Goal: Browse casually: Explore the website without a specific task or goal

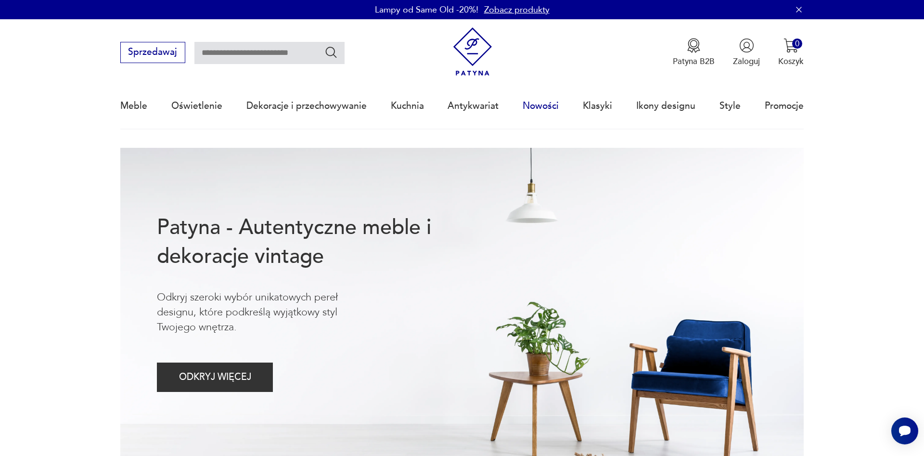
click at [544, 105] on link "Nowości" at bounding box center [541, 106] width 36 height 44
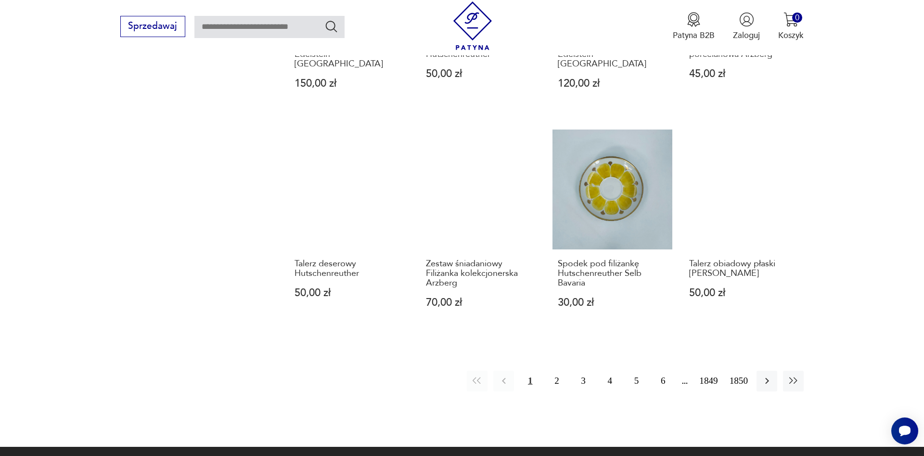
scroll to position [999, 0]
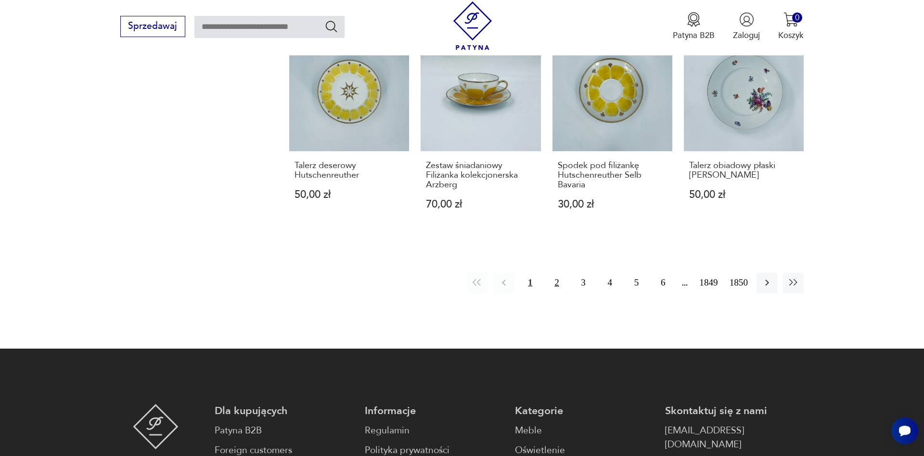
click at [559, 272] on button "2" at bounding box center [556, 282] width 21 height 21
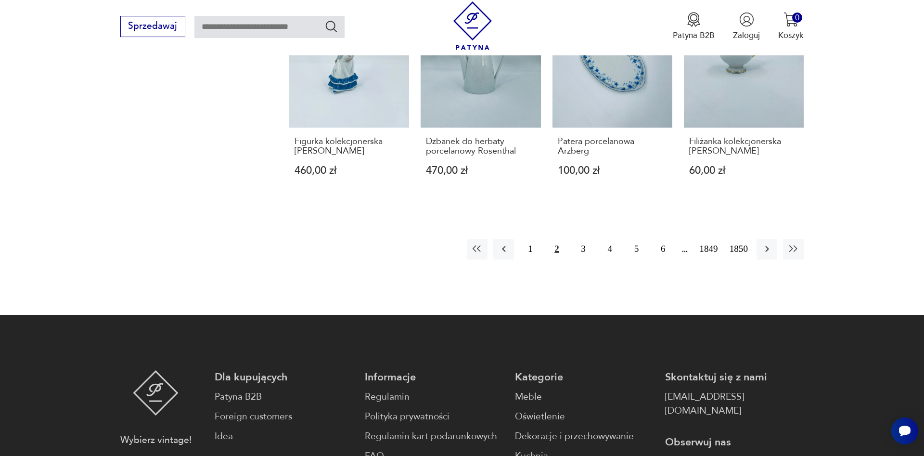
scroll to position [884, 0]
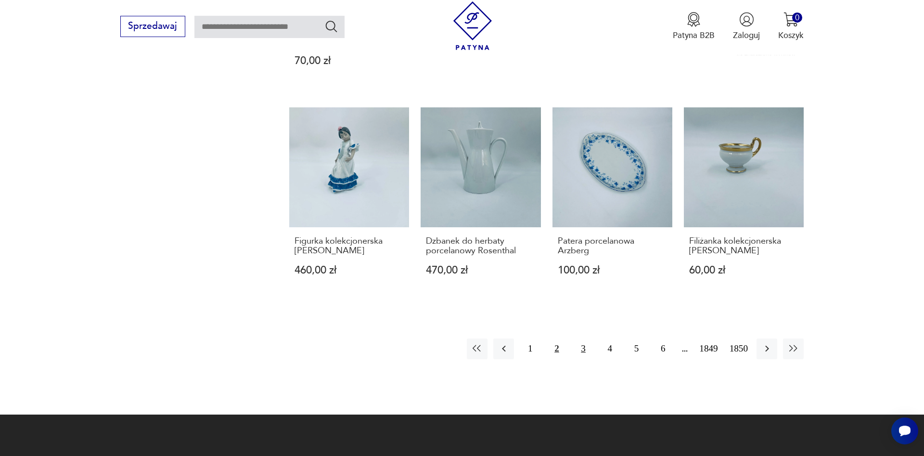
click at [593, 351] on button "3" at bounding box center [583, 348] width 21 height 21
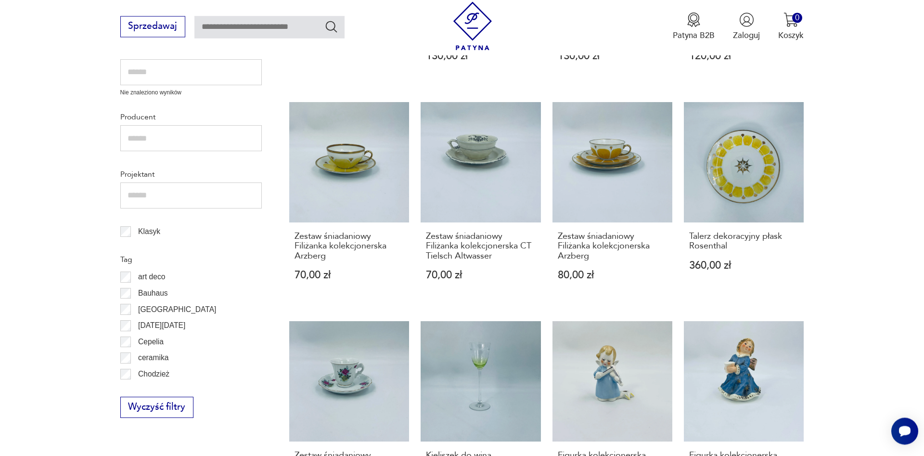
click at [585, 352] on link "Figurka kolekcjonerska Goebel 150,00 zł" at bounding box center [613, 421] width 120 height 201
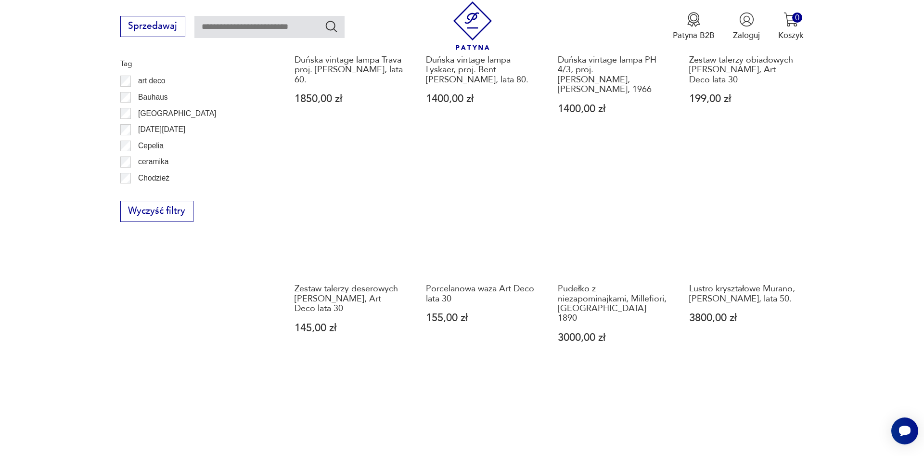
scroll to position [941, 0]
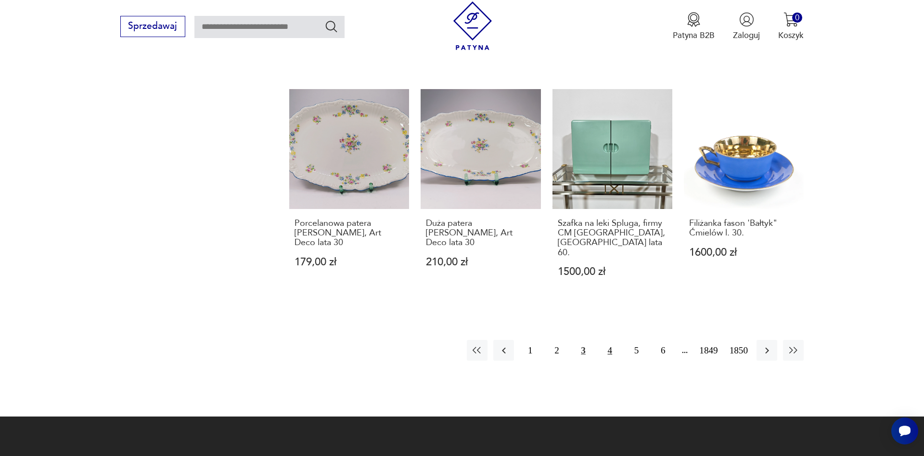
click at [616, 340] on button "4" at bounding box center [610, 350] width 21 height 21
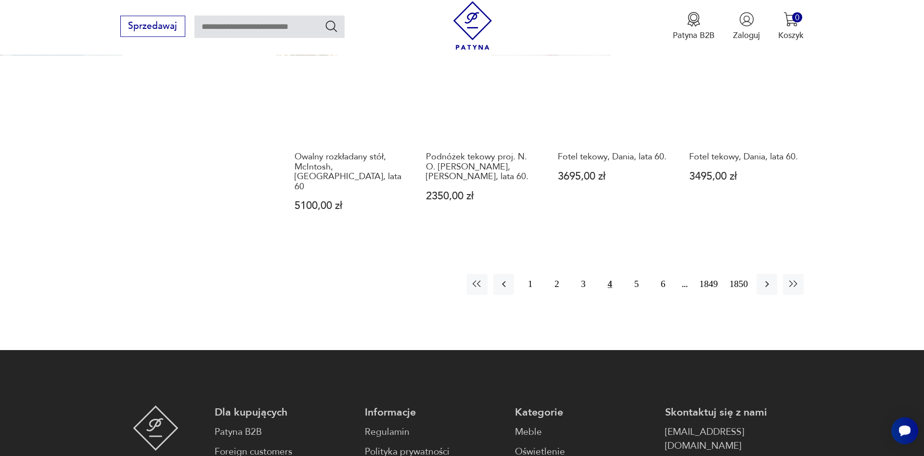
scroll to position [899, 0]
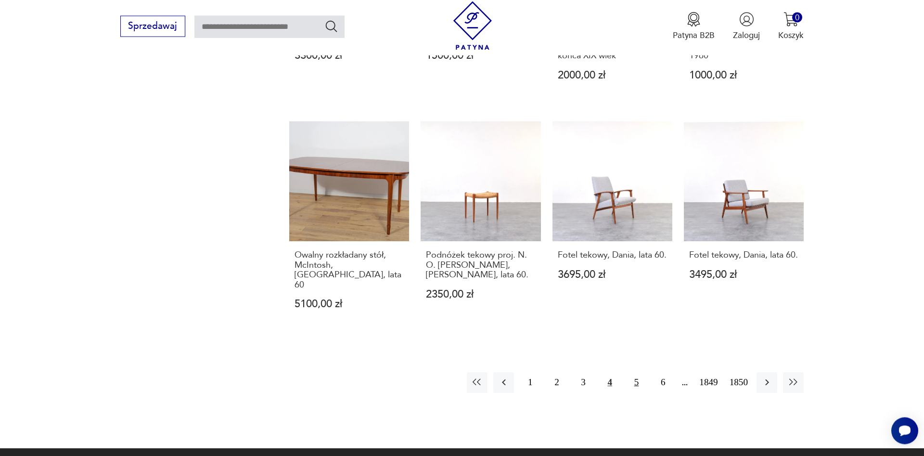
click at [637, 372] on button "5" at bounding box center [636, 382] width 21 height 21
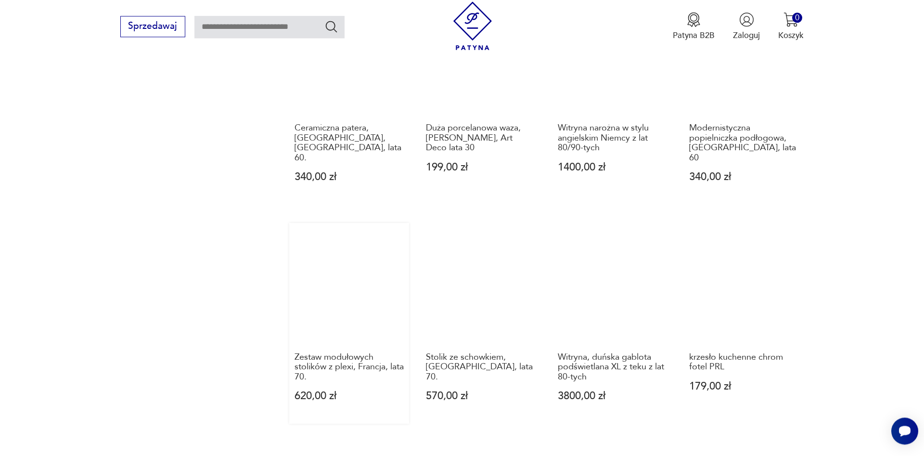
scroll to position [850, 0]
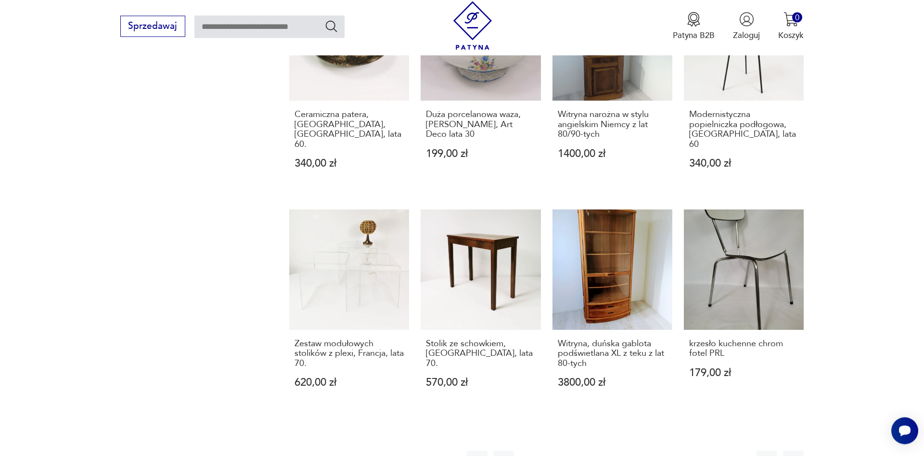
click at [659, 451] on button "6" at bounding box center [663, 461] width 21 height 21
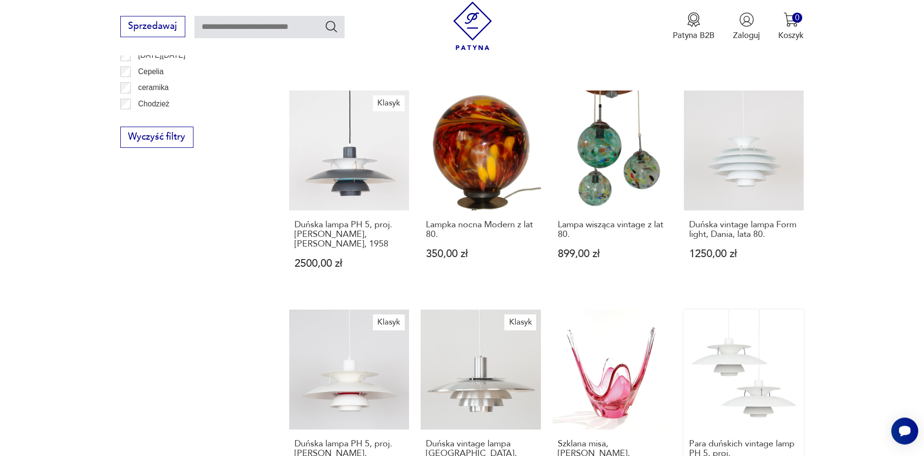
scroll to position [966, 0]
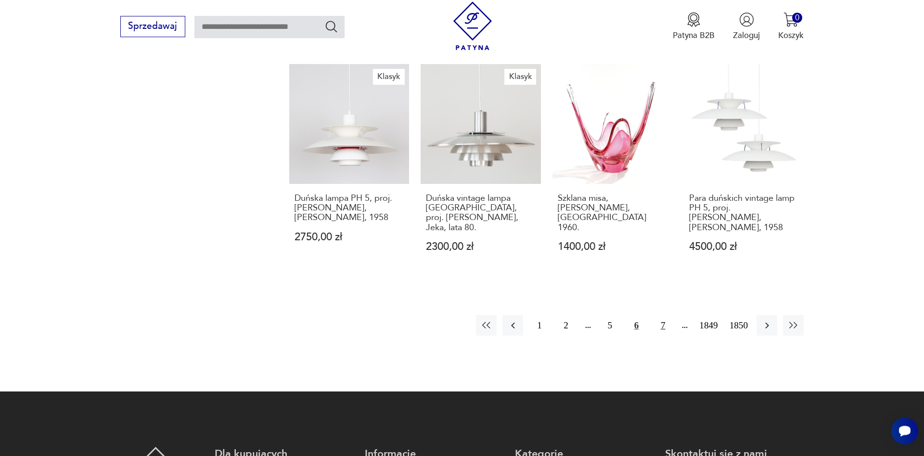
click at [662, 315] on button "7" at bounding box center [663, 325] width 21 height 21
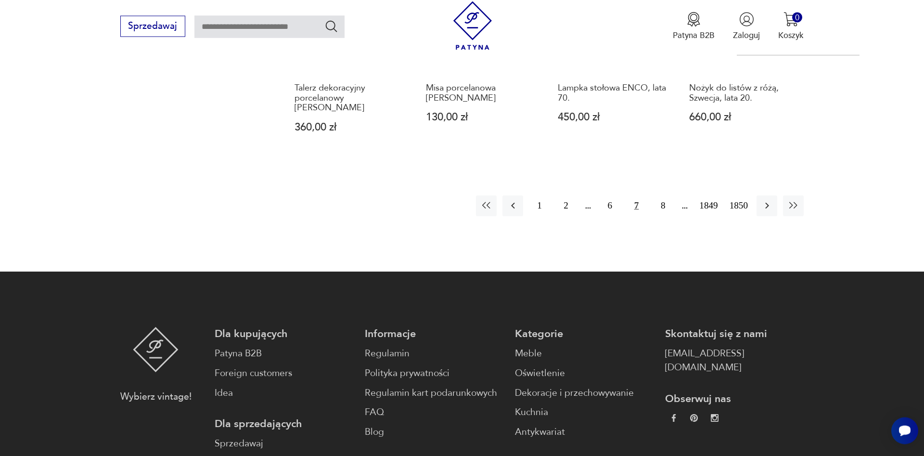
scroll to position [899, 0]
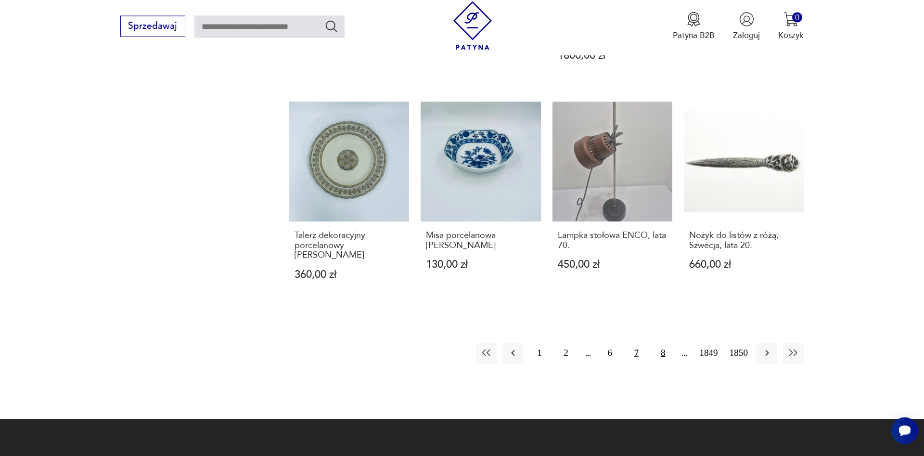
click at [663, 343] on button "8" at bounding box center [663, 353] width 21 height 21
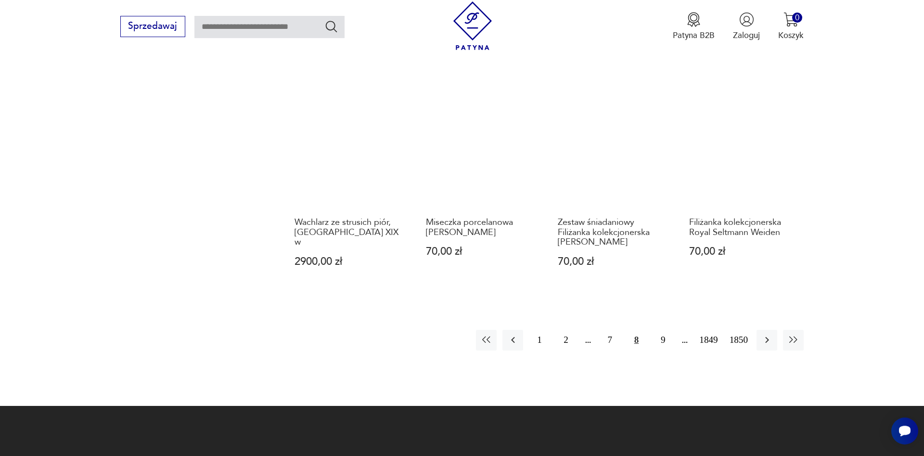
scroll to position [916, 0]
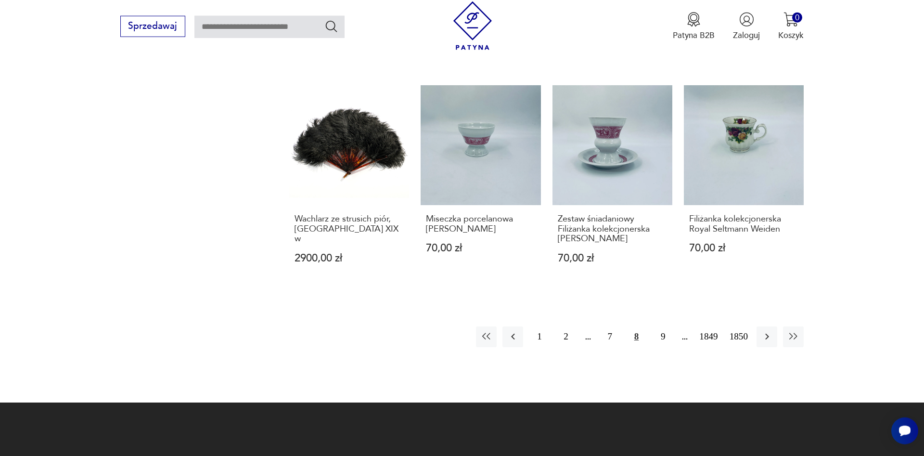
drag, startPoint x: 920, startPoint y: 149, endPoint x: 920, endPoint y: 274, distance: 124.7
click at [665, 329] on button "9" at bounding box center [663, 336] width 21 height 21
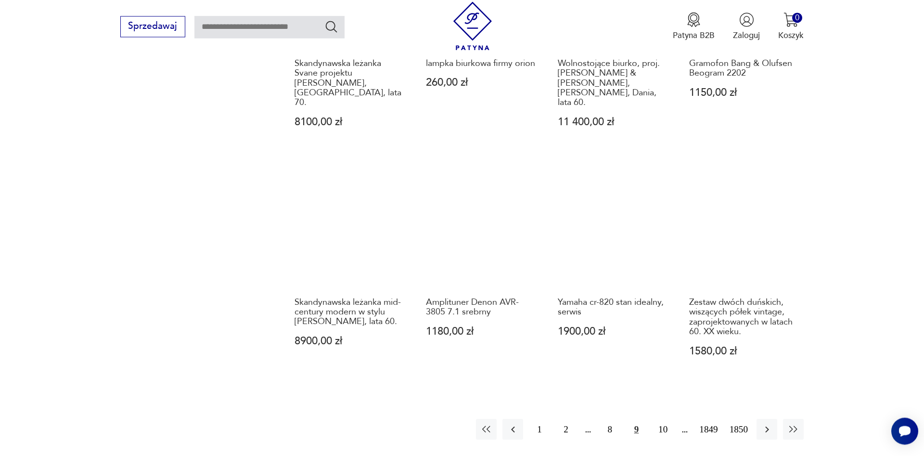
scroll to position [900, 0]
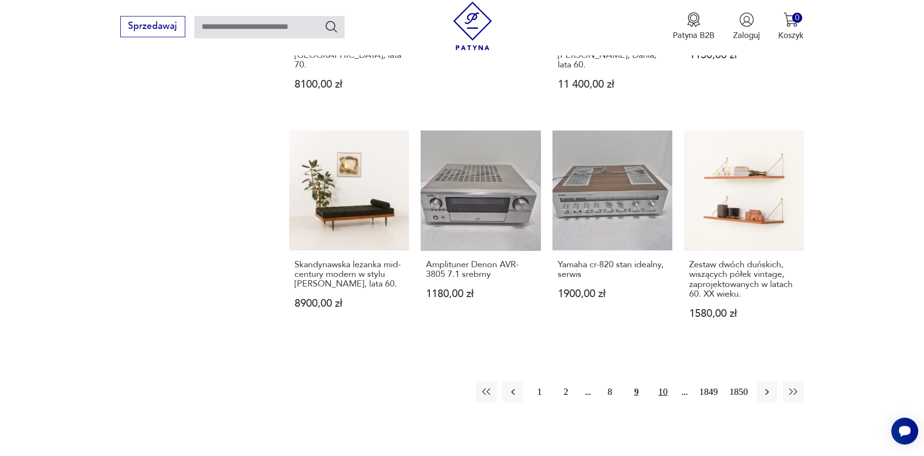
click at [671, 381] on button "10" at bounding box center [663, 391] width 21 height 21
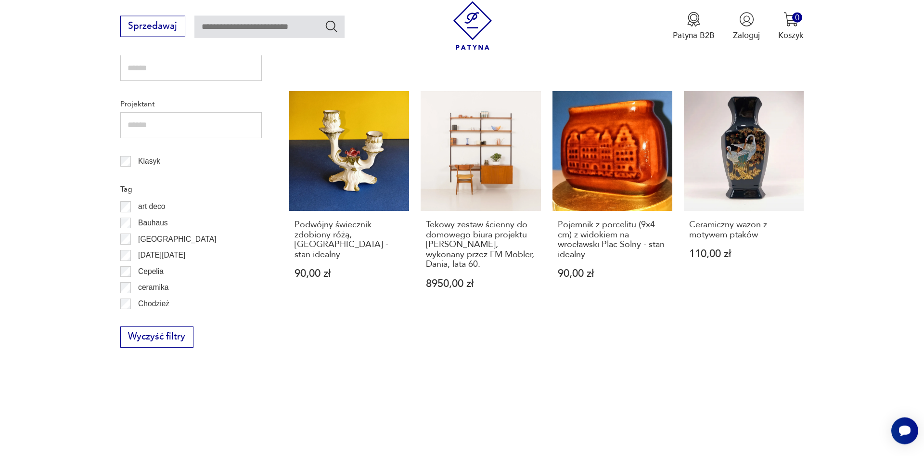
scroll to position [890, 0]
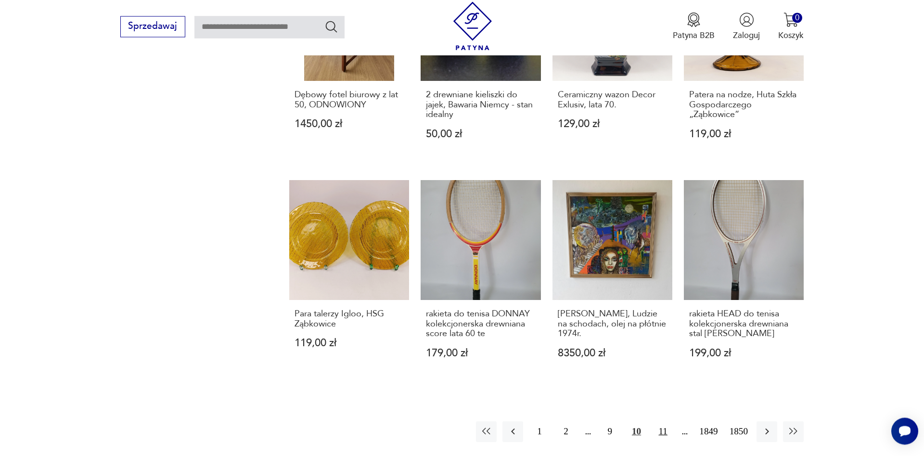
click at [662, 430] on button "11" at bounding box center [663, 431] width 21 height 21
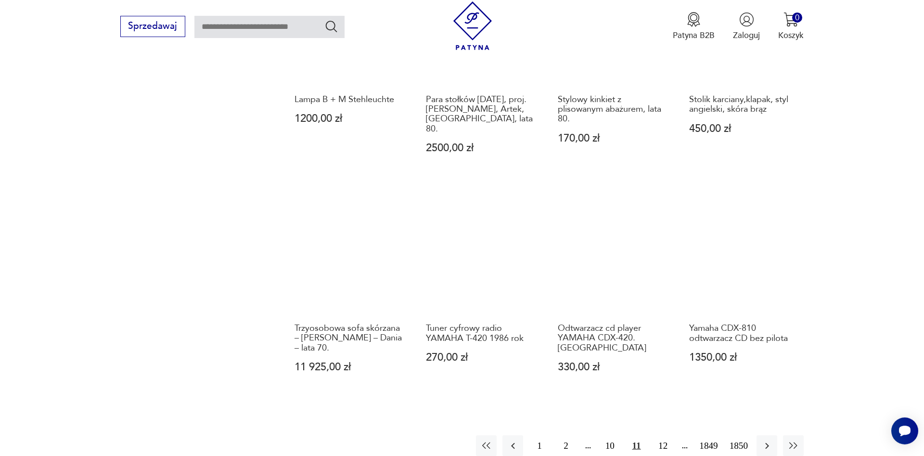
scroll to position [858, 0]
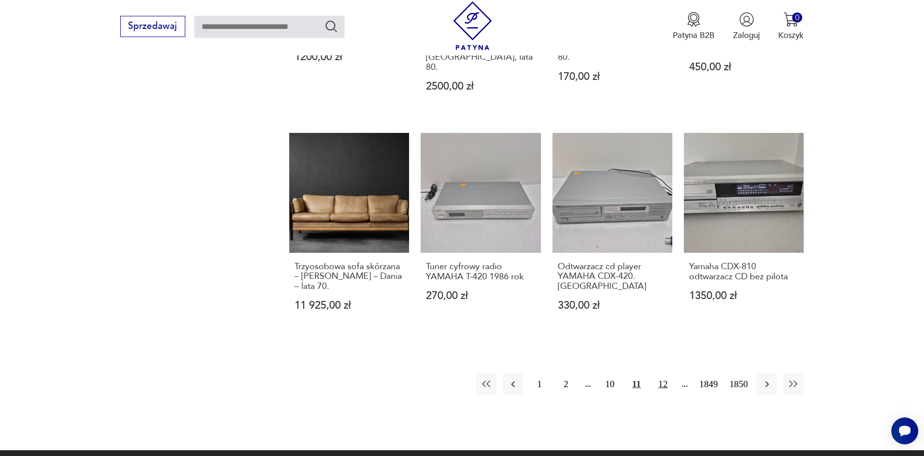
click at [667, 374] on button "12" at bounding box center [663, 384] width 21 height 21
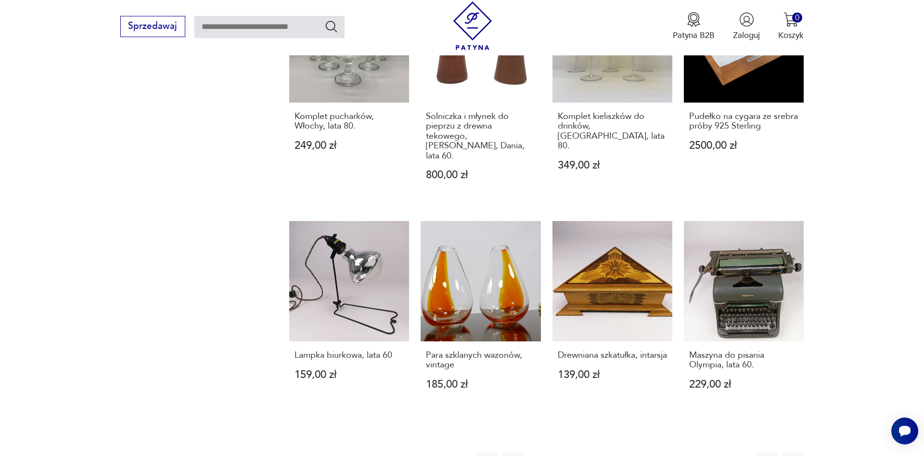
scroll to position [976, 0]
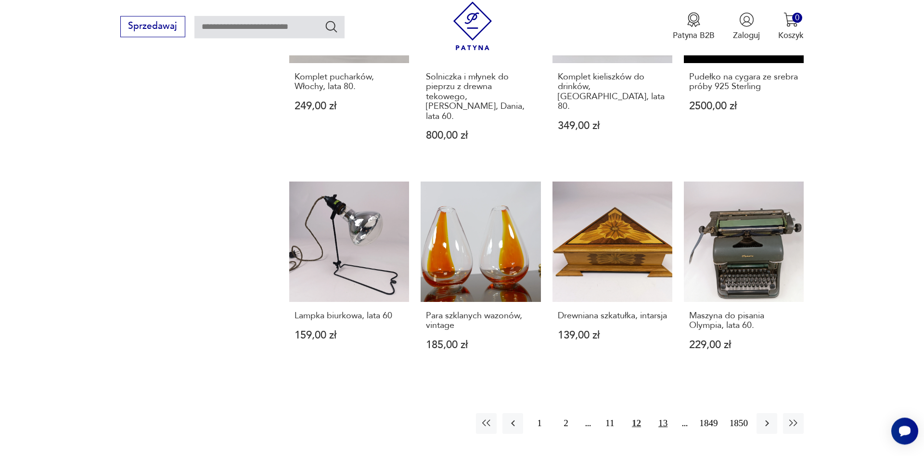
click at [664, 413] on button "13" at bounding box center [663, 423] width 21 height 21
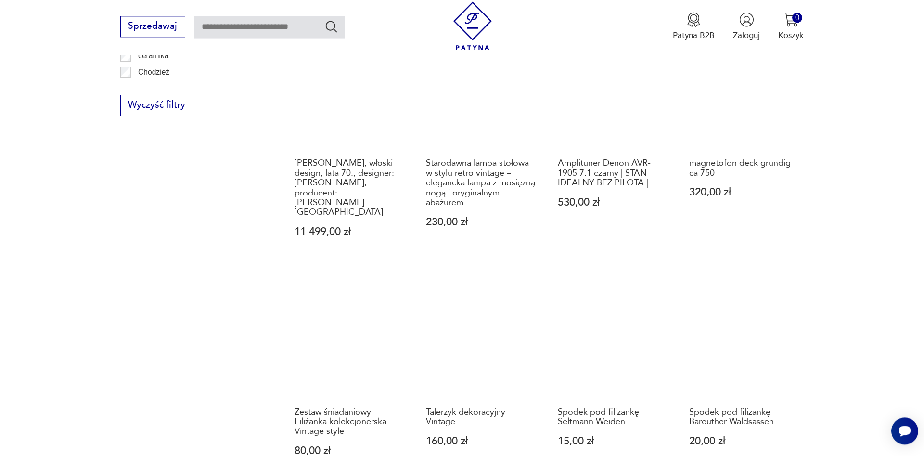
scroll to position [949, 0]
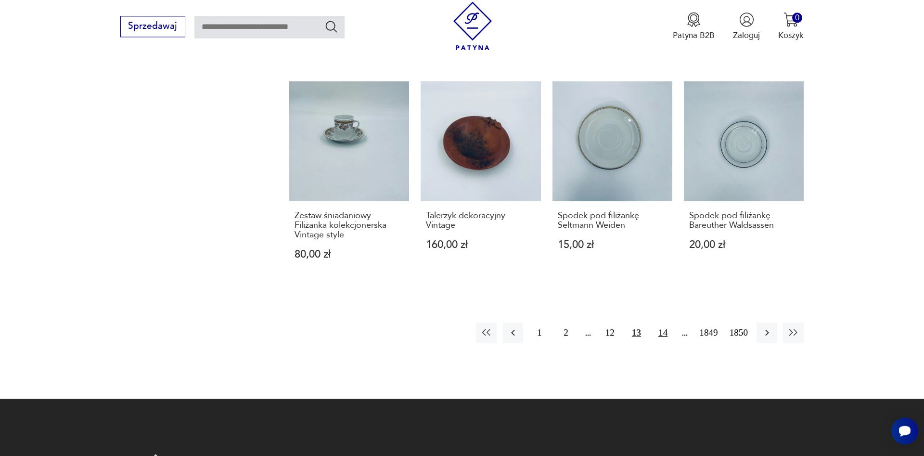
click at [656, 323] on button "14" at bounding box center [663, 333] width 21 height 21
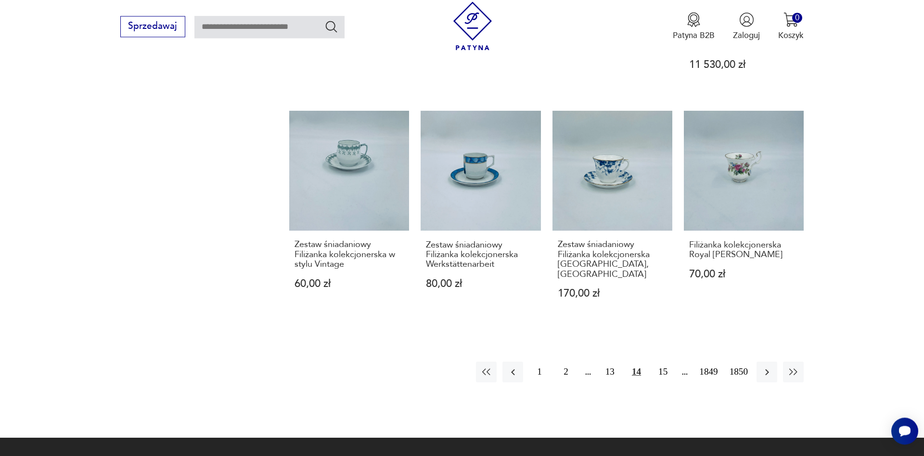
scroll to position [954, 0]
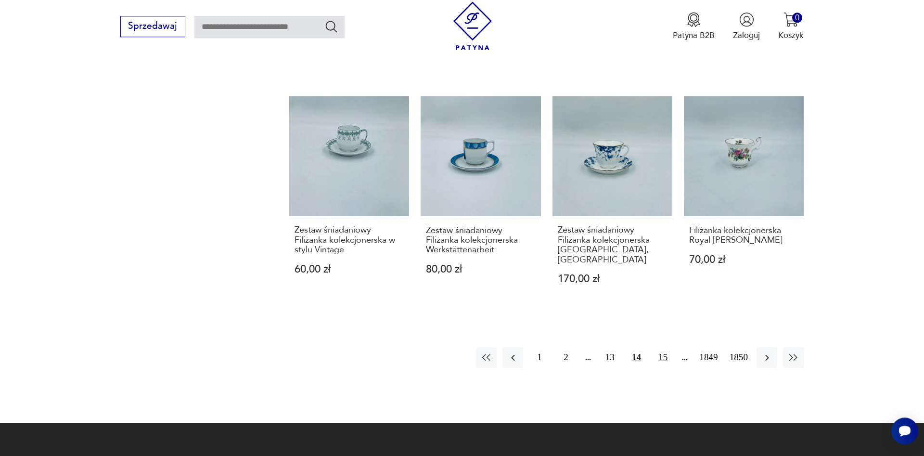
click at [666, 347] on button "15" at bounding box center [663, 357] width 21 height 21
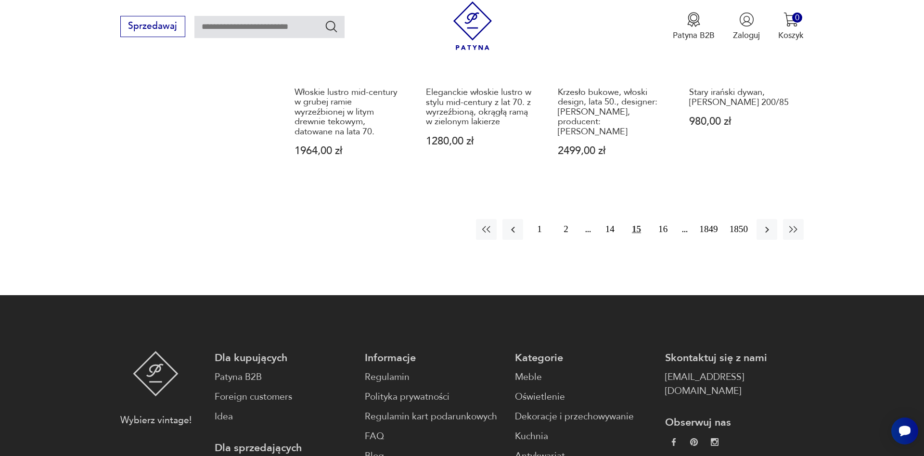
scroll to position [1096, 0]
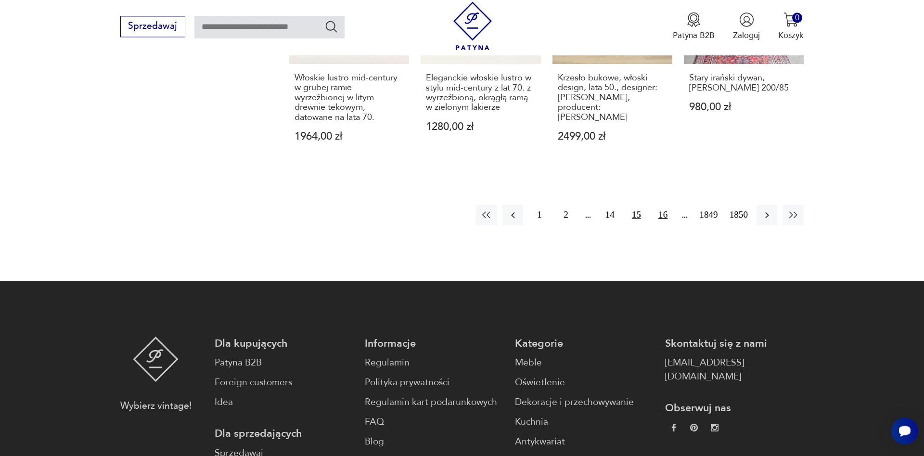
click at [671, 208] on button "16" at bounding box center [663, 215] width 21 height 21
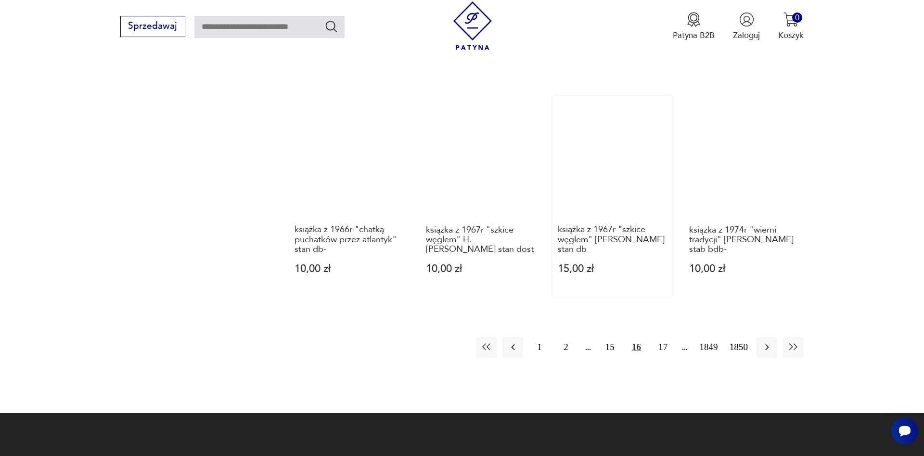
scroll to position [949, 0]
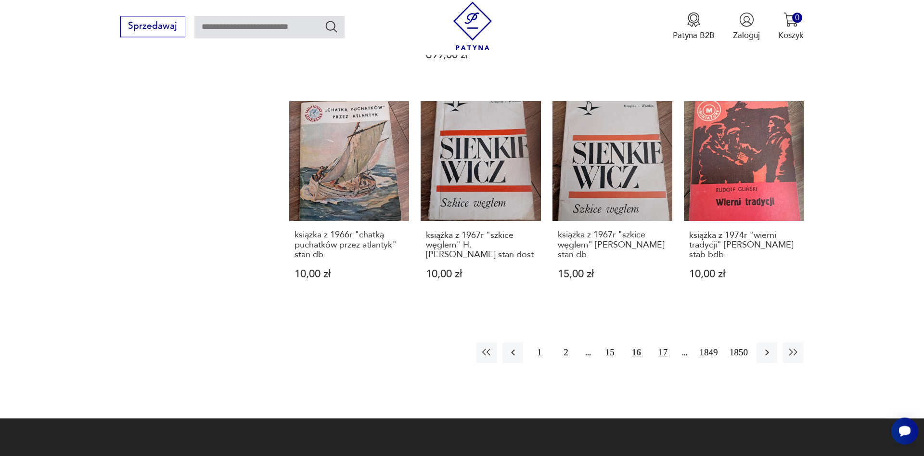
click at [662, 342] on button "17" at bounding box center [663, 352] width 21 height 21
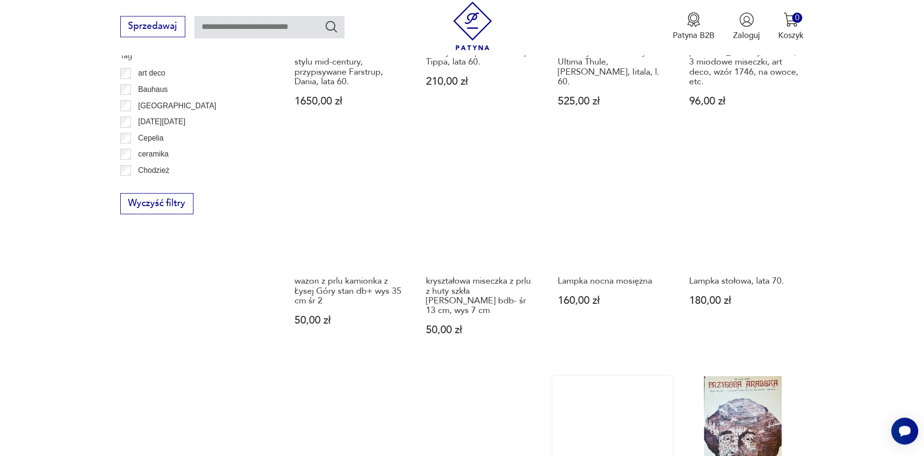
scroll to position [949, 0]
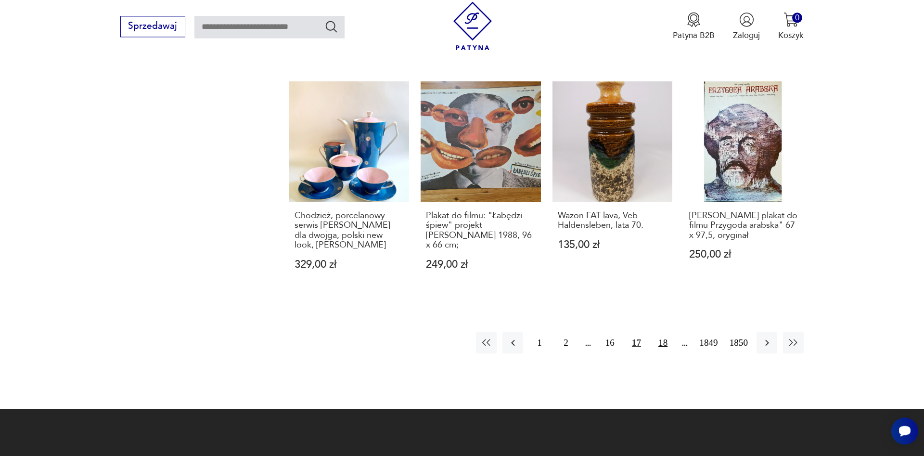
click at [666, 332] on button "18" at bounding box center [663, 342] width 21 height 21
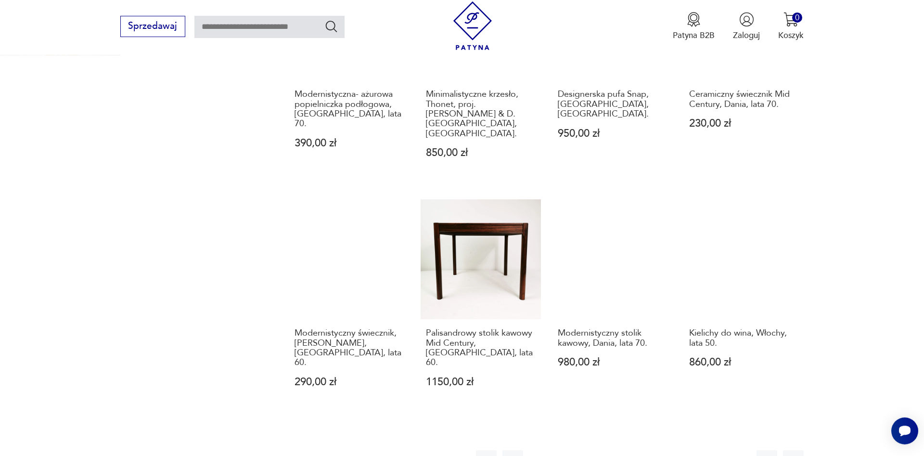
scroll to position [851, 0]
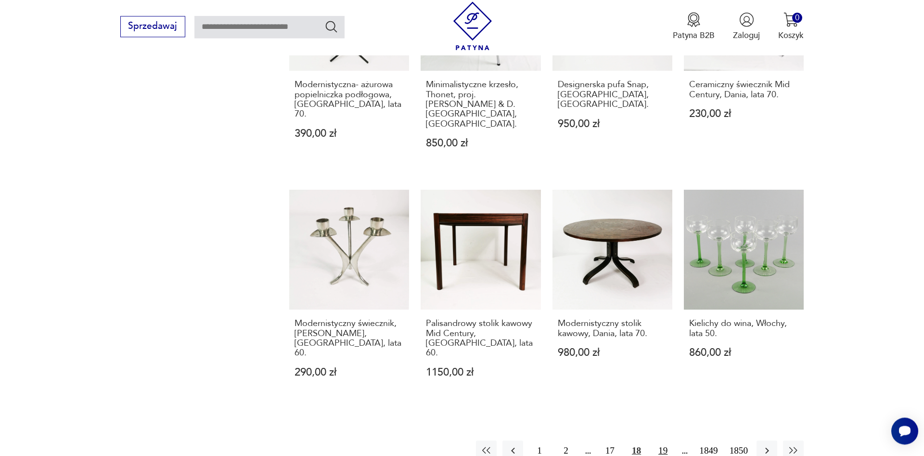
click at [664, 441] on button "19" at bounding box center [663, 451] width 21 height 21
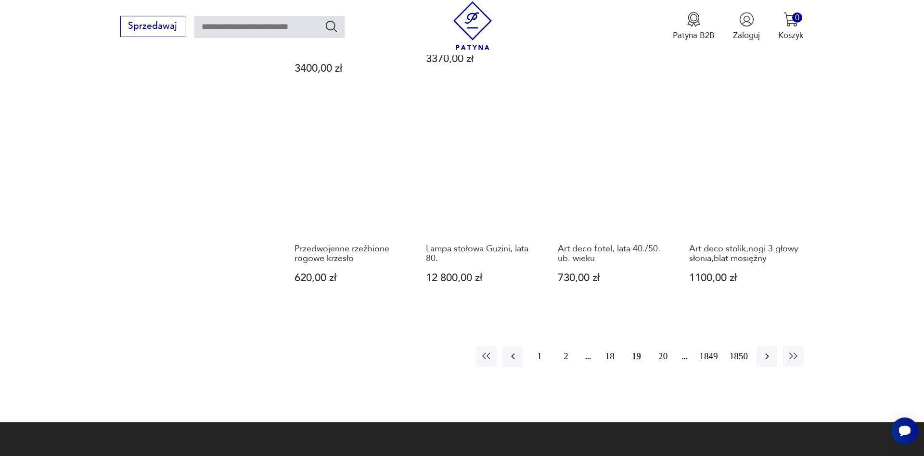
scroll to position [900, 0]
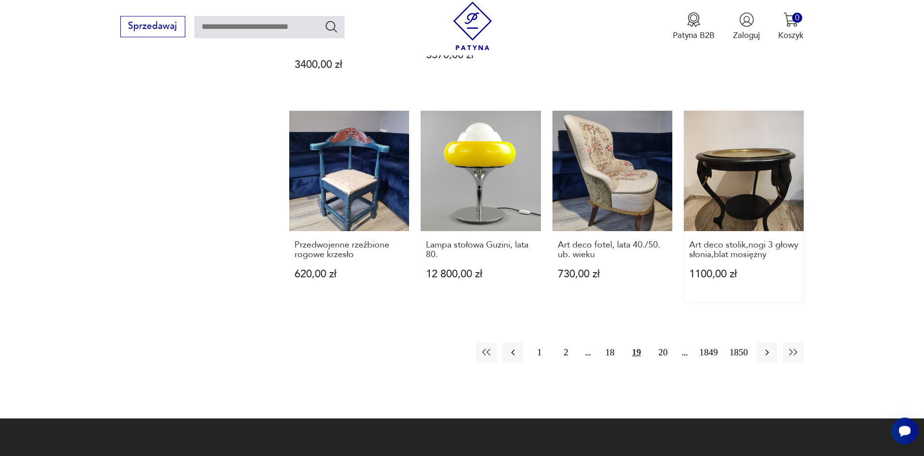
drag, startPoint x: 740, startPoint y: 158, endPoint x: 749, endPoint y: 164, distance: 10.0
click at [659, 344] on button "20" at bounding box center [663, 352] width 21 height 21
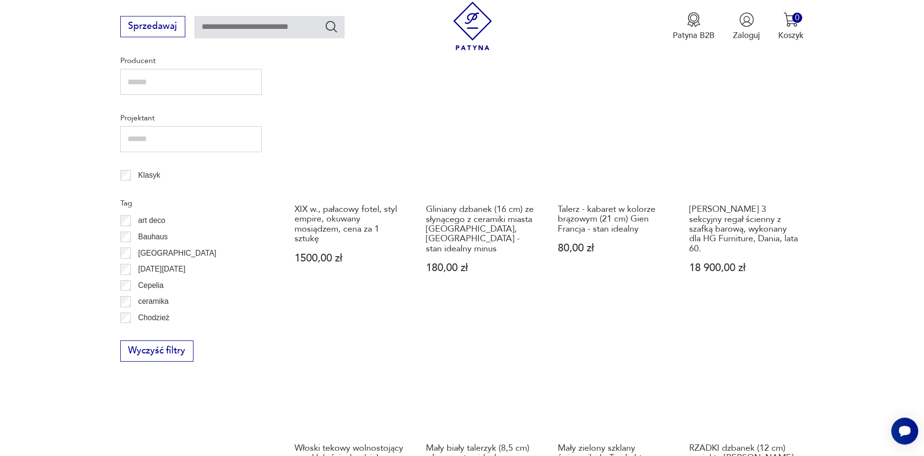
scroll to position [851, 0]
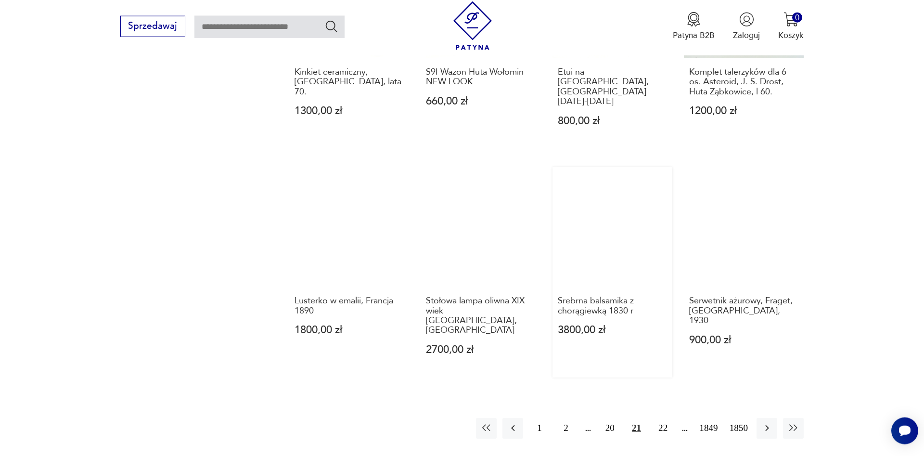
scroll to position [851, 0]
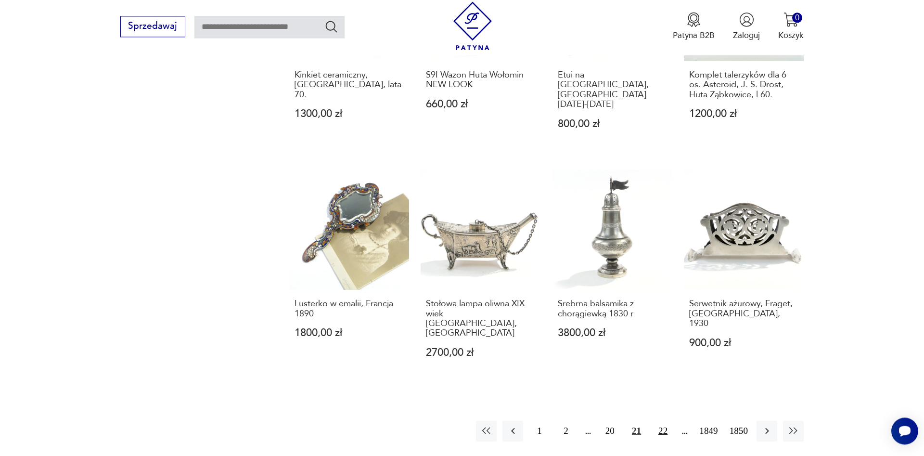
click at [660, 421] on button "22" at bounding box center [663, 431] width 21 height 21
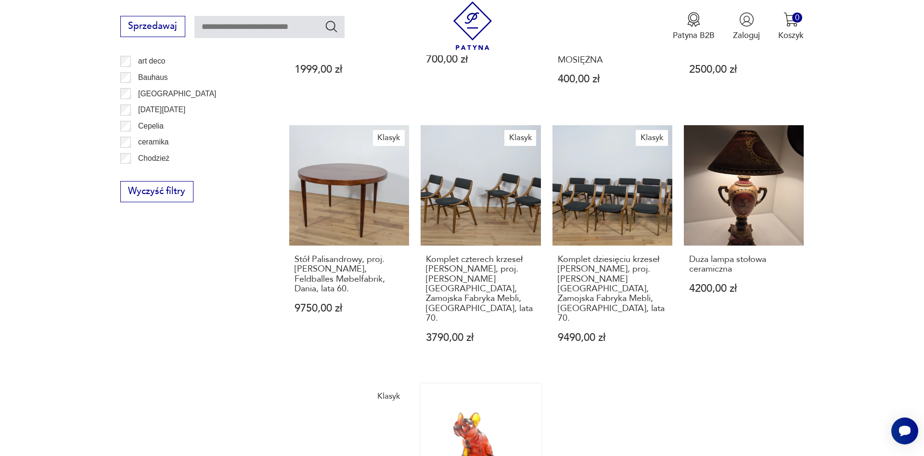
scroll to position [863, 0]
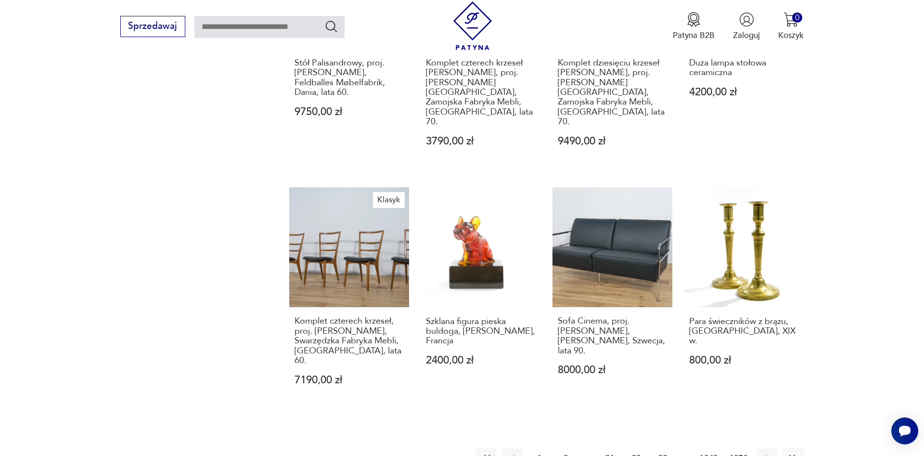
click at [667, 448] on button "23" at bounding box center [663, 458] width 21 height 21
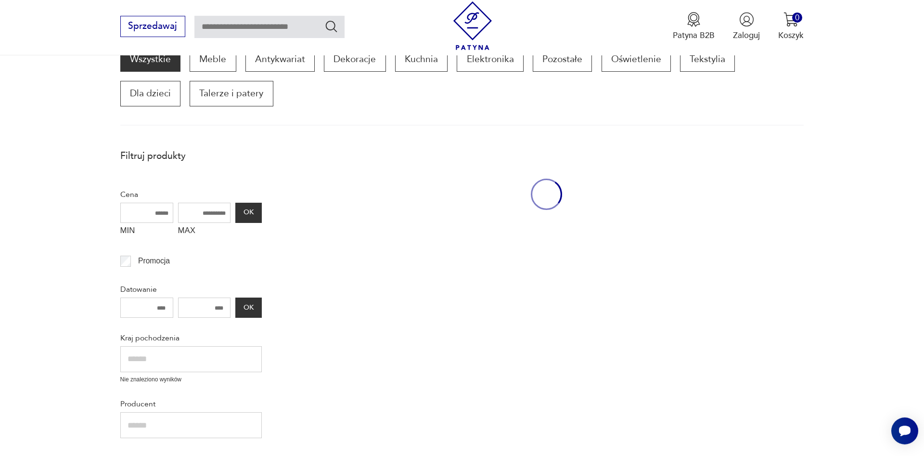
scroll to position [163, 0]
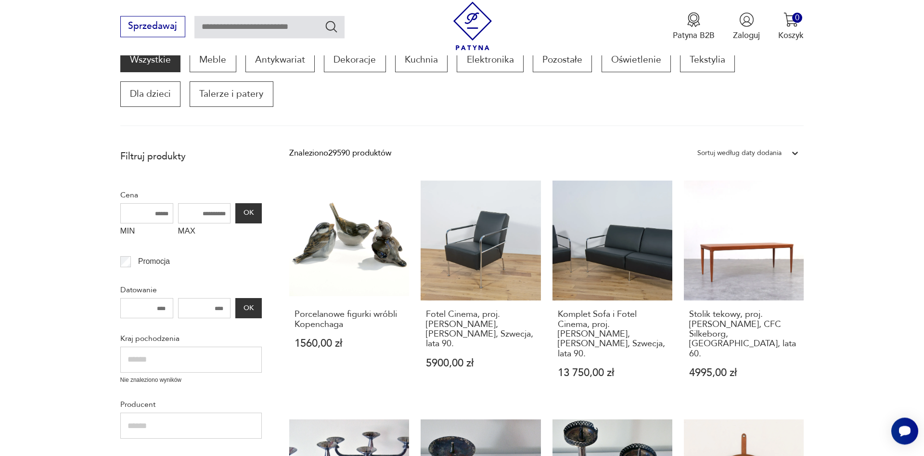
drag, startPoint x: 915, startPoint y: 81, endPoint x: 920, endPoint y: 96, distance: 15.4
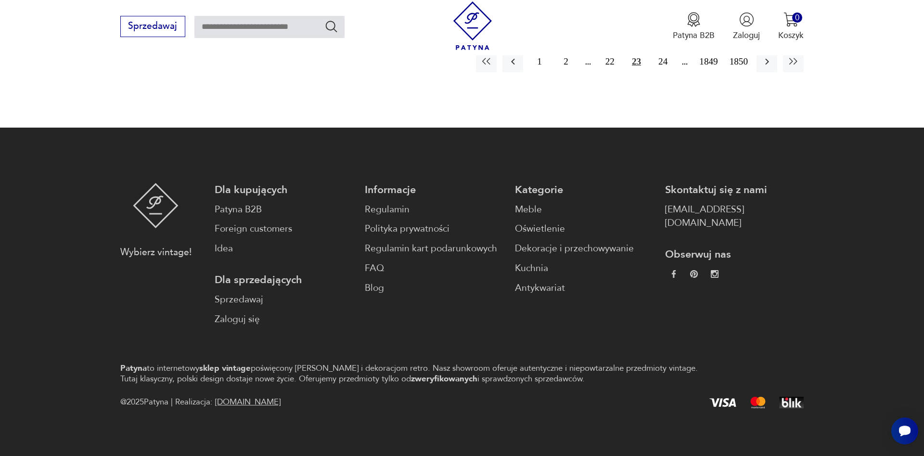
scroll to position [1077, 0]
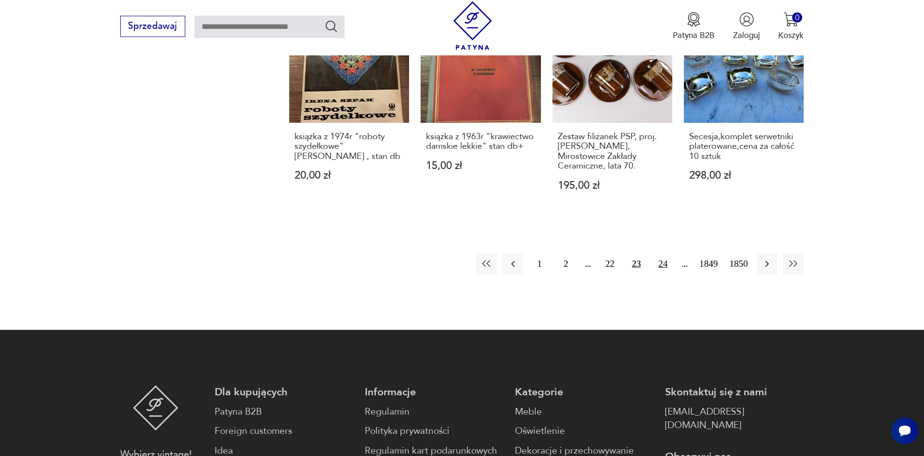
click at [663, 255] on button "24" at bounding box center [663, 263] width 21 height 21
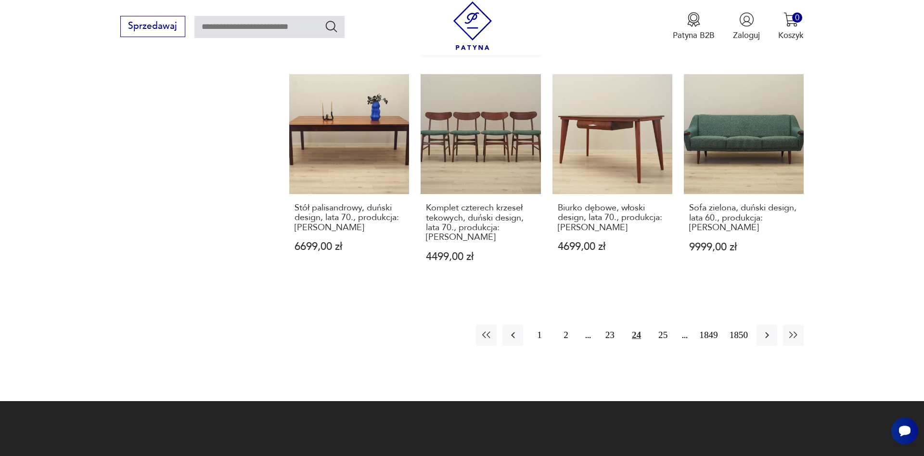
scroll to position [974, 0]
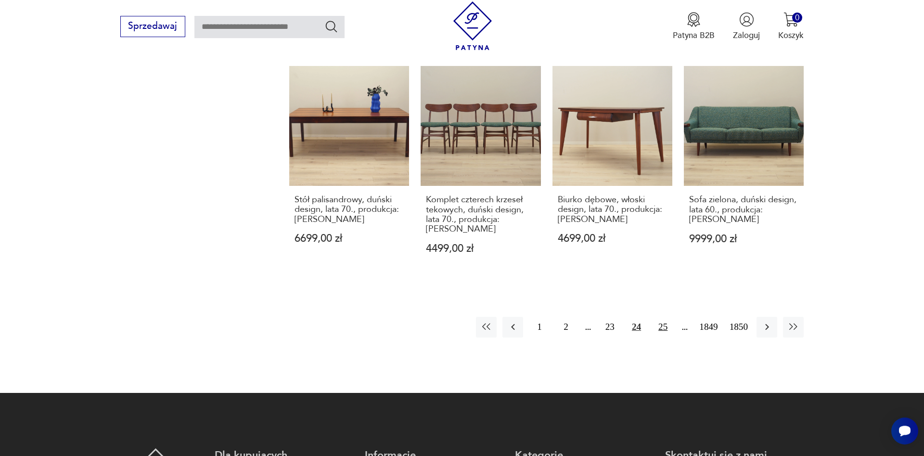
click at [663, 317] on button "25" at bounding box center [663, 327] width 21 height 21
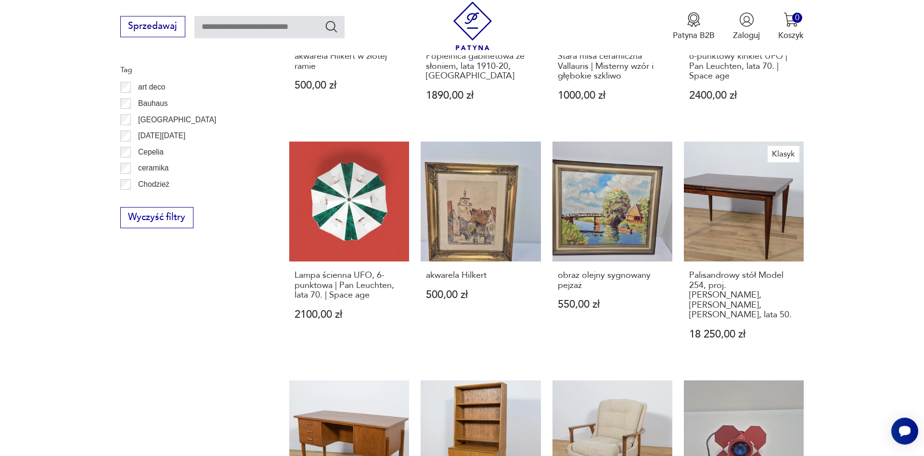
scroll to position [984, 0]
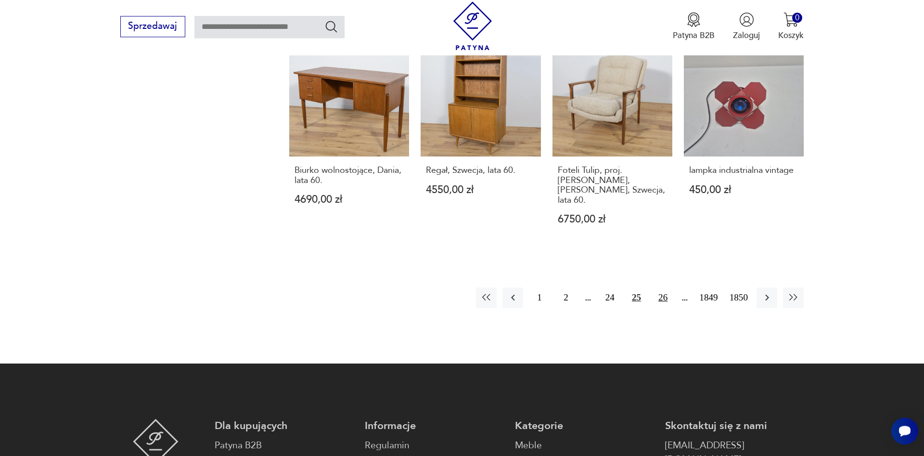
click at [656, 287] on button "26" at bounding box center [663, 297] width 21 height 21
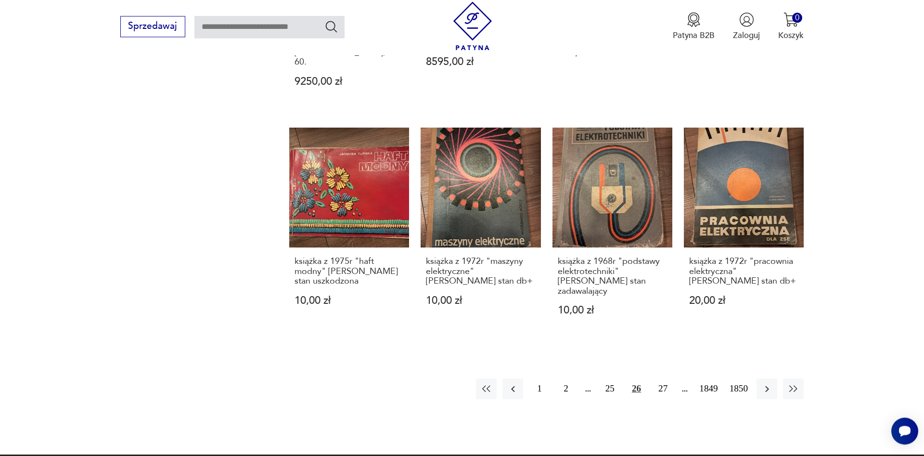
scroll to position [960, 0]
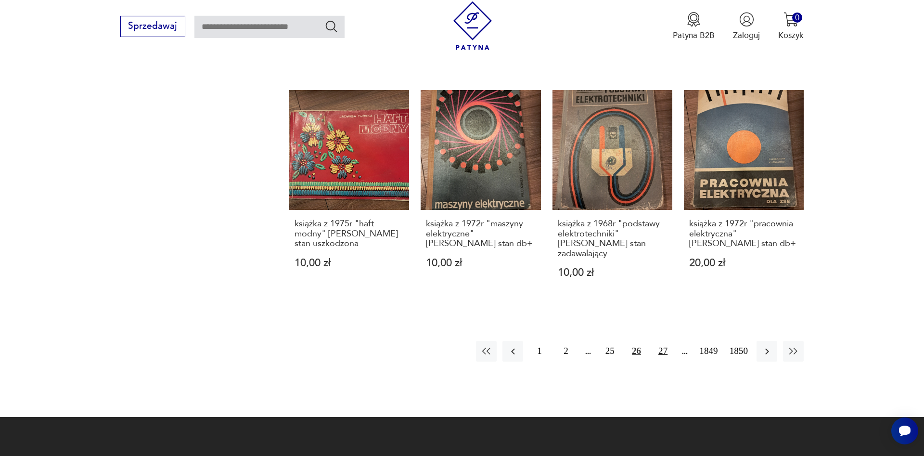
click at [659, 341] on button "27" at bounding box center [663, 351] width 21 height 21
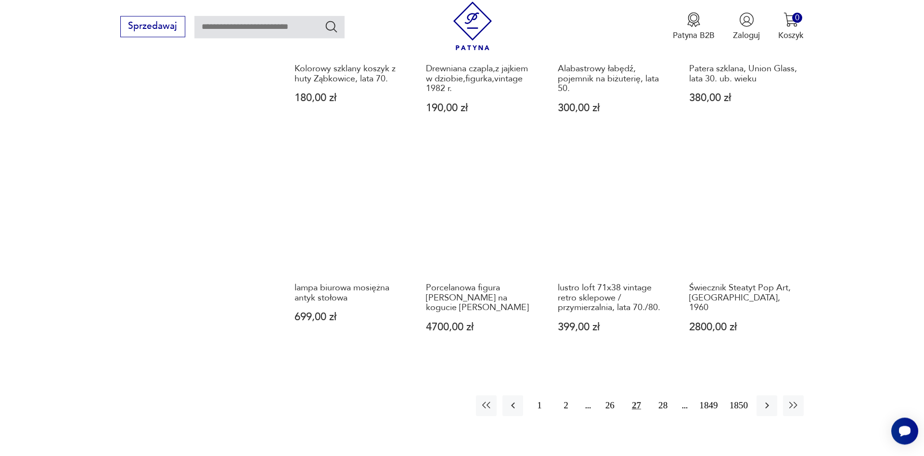
scroll to position [851, 0]
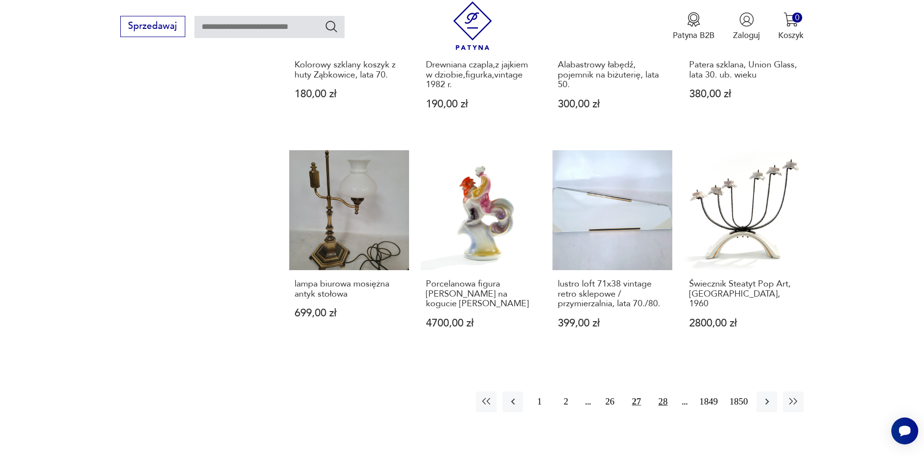
click at [668, 391] on button "28" at bounding box center [663, 401] width 21 height 21
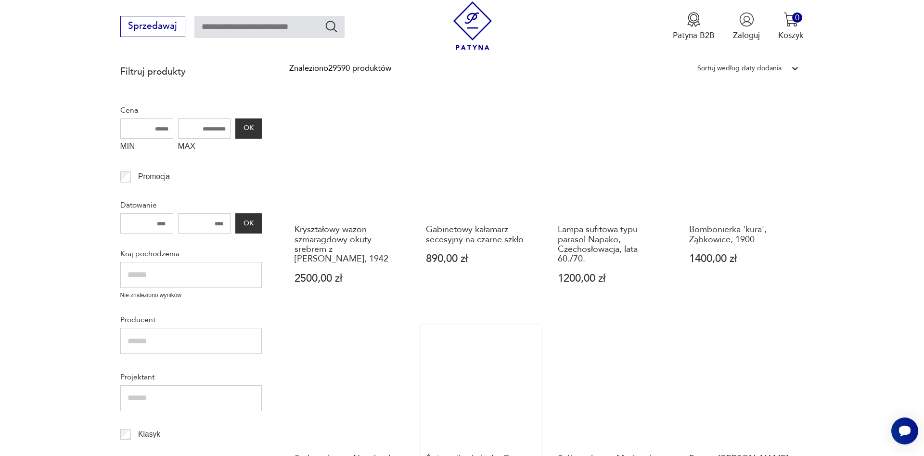
scroll to position [543, 0]
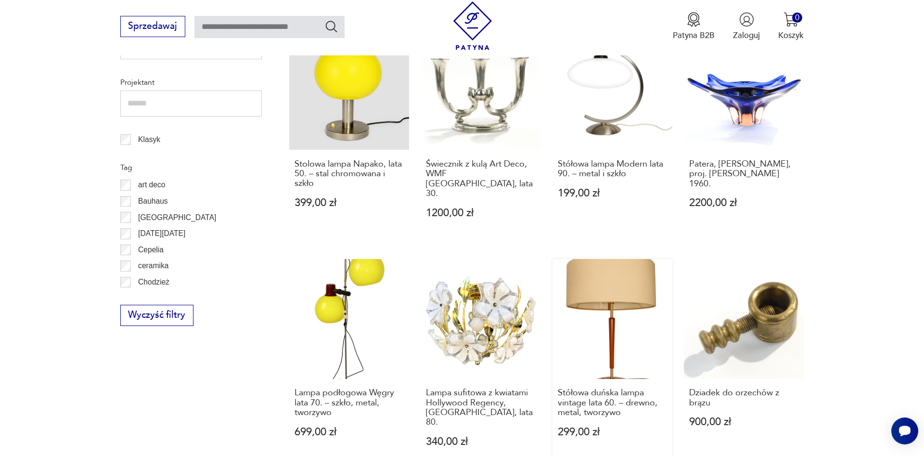
click at [619, 293] on link "Stółowa duńska lampa vintage lata 60. – drewno, metal, tworzywo 299,00 zł" at bounding box center [613, 364] width 120 height 210
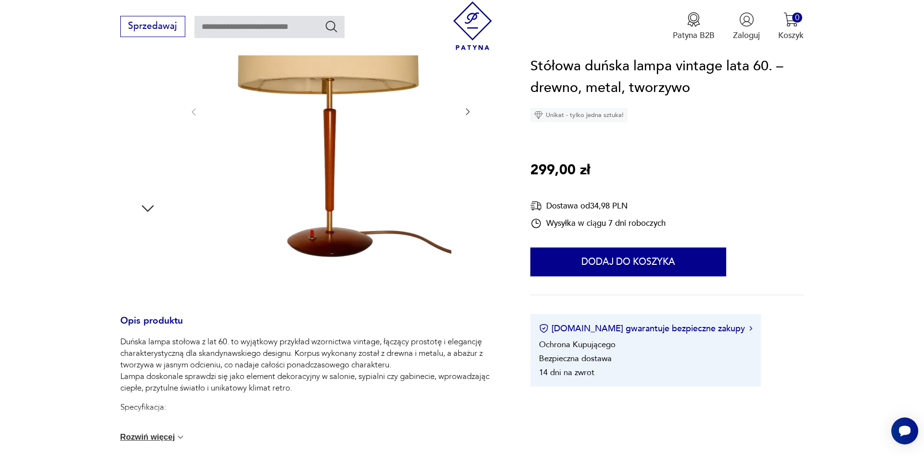
scroll to position [98, 0]
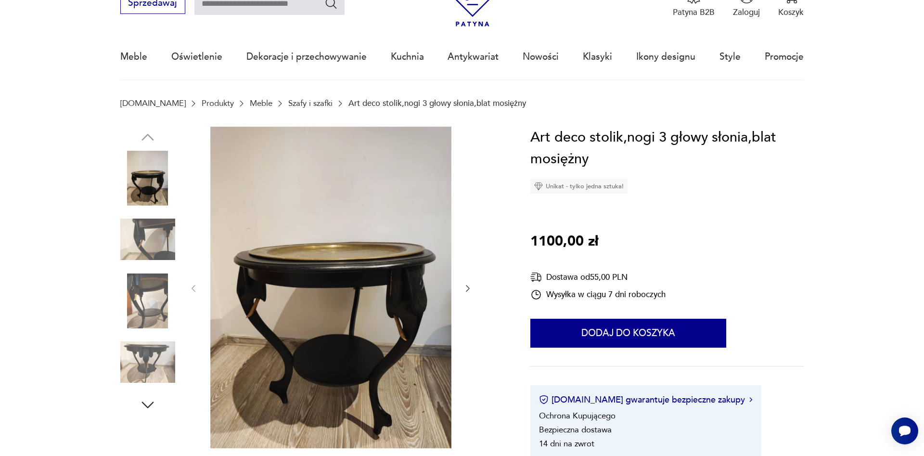
click at [156, 309] on img at bounding box center [147, 300] width 55 height 55
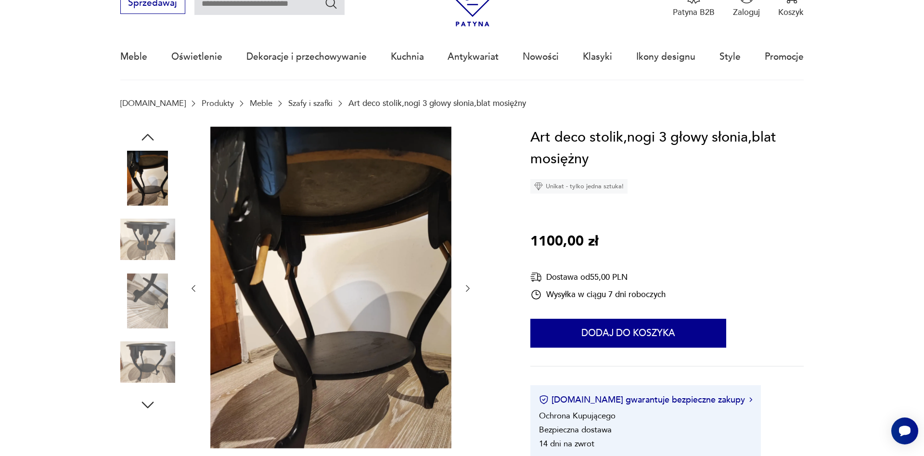
click at [135, 356] on img at bounding box center [147, 362] width 55 height 55
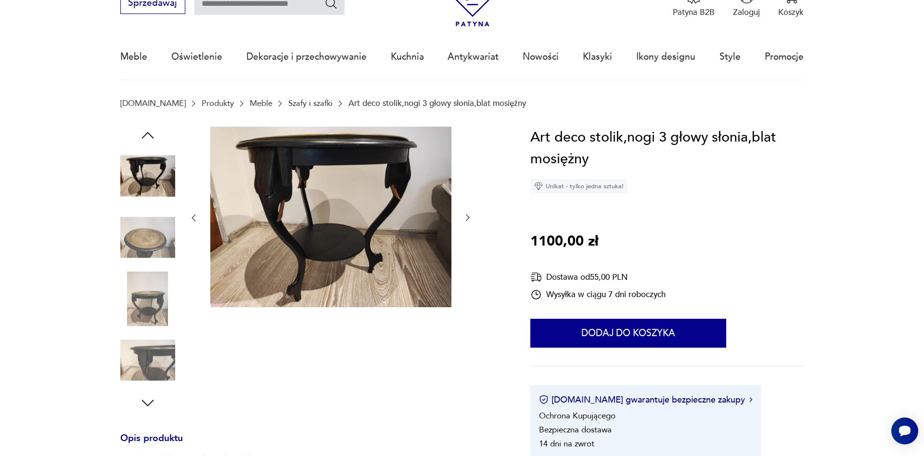
click at [144, 206] on div at bounding box center [147, 269] width 55 height 241
click at [140, 180] on img at bounding box center [147, 176] width 55 height 55
click at [146, 247] on img at bounding box center [147, 237] width 55 height 55
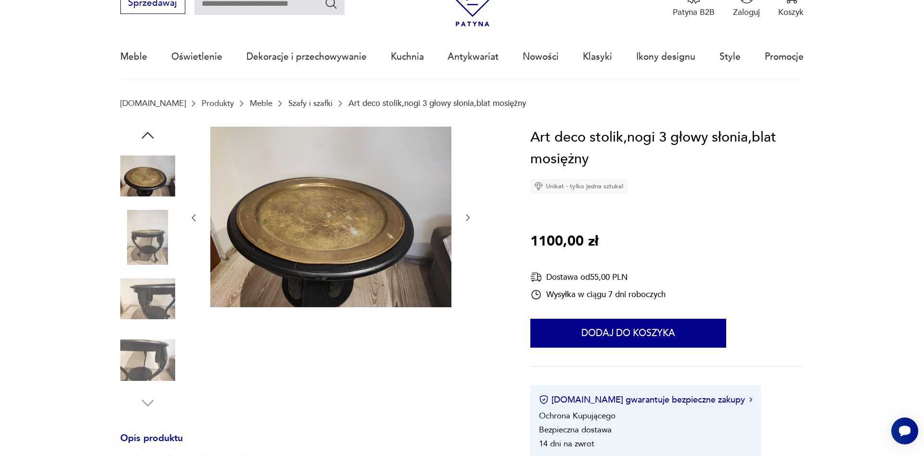
click at [296, 232] on img at bounding box center [330, 217] width 241 height 181
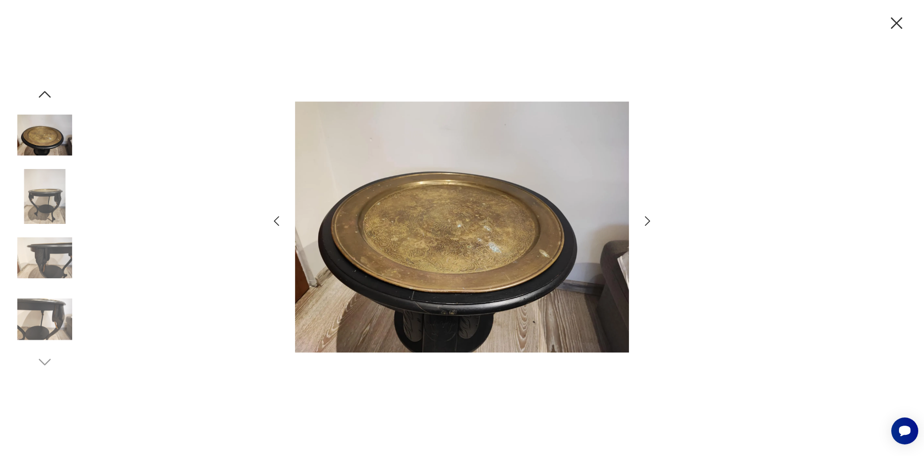
click at [539, 254] on img at bounding box center [462, 227] width 334 height 365
click at [470, 247] on img at bounding box center [462, 227] width 334 height 365
click at [60, 249] on img at bounding box center [44, 258] width 55 height 55
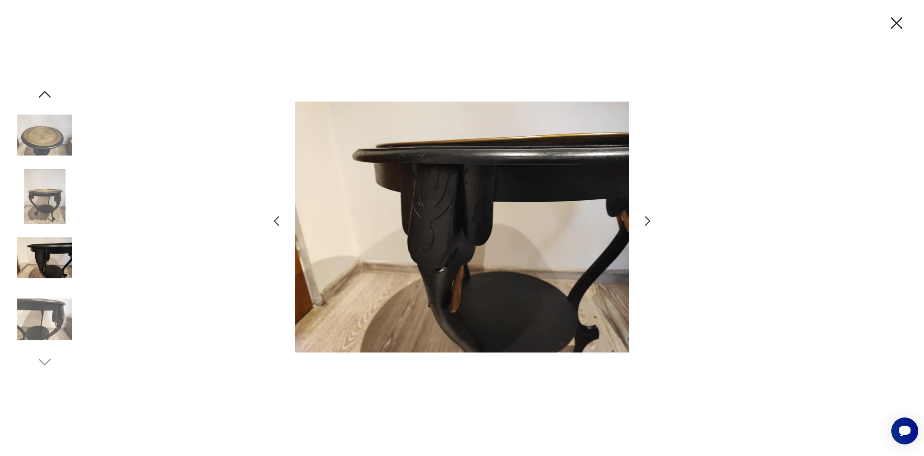
click at [50, 189] on img at bounding box center [44, 196] width 55 height 55
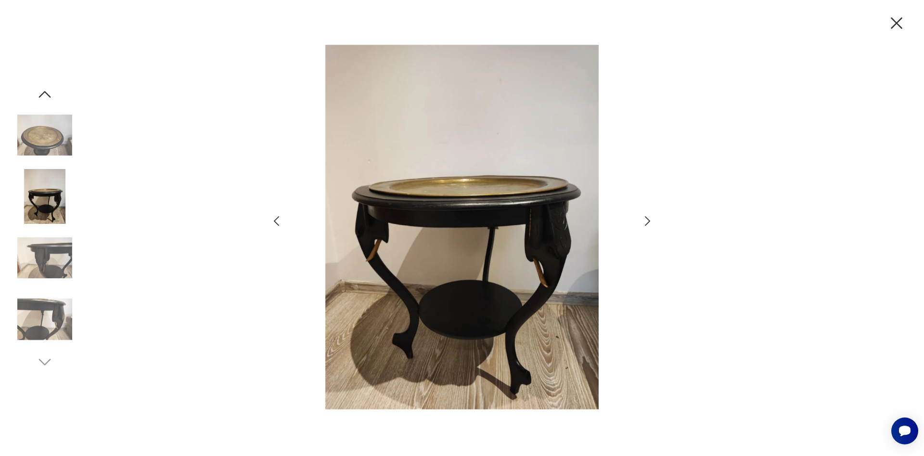
click at [50, 287] on div at bounding box center [44, 259] width 55 height 57
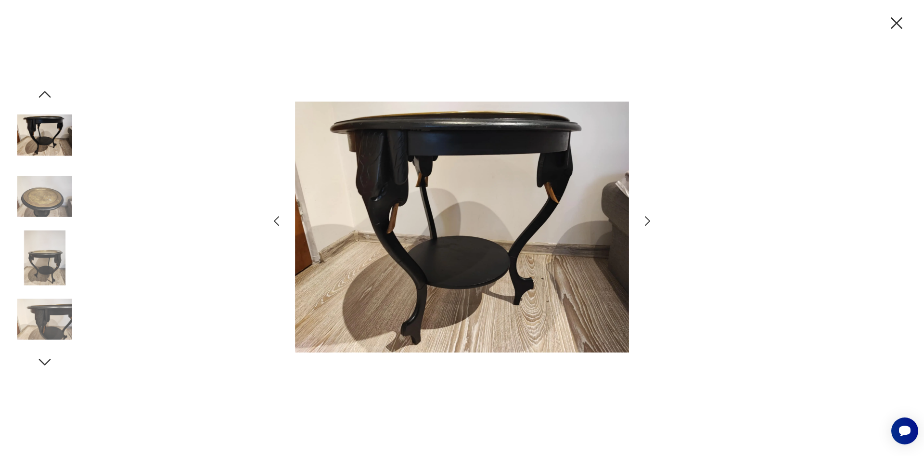
click at [39, 351] on div at bounding box center [44, 228] width 55 height 285
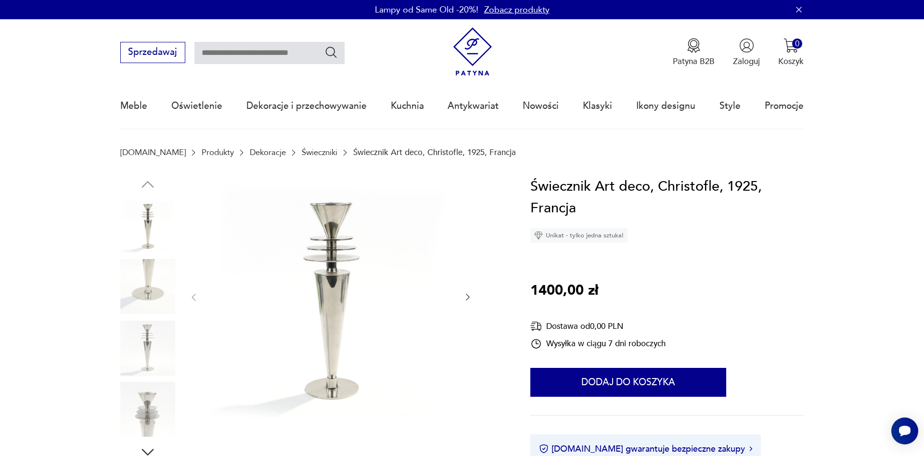
click at [464, 295] on div at bounding box center [331, 298] width 284 height 244
click at [477, 296] on div at bounding box center [311, 318] width 383 height 285
click at [444, 302] on img at bounding box center [330, 296] width 241 height 241
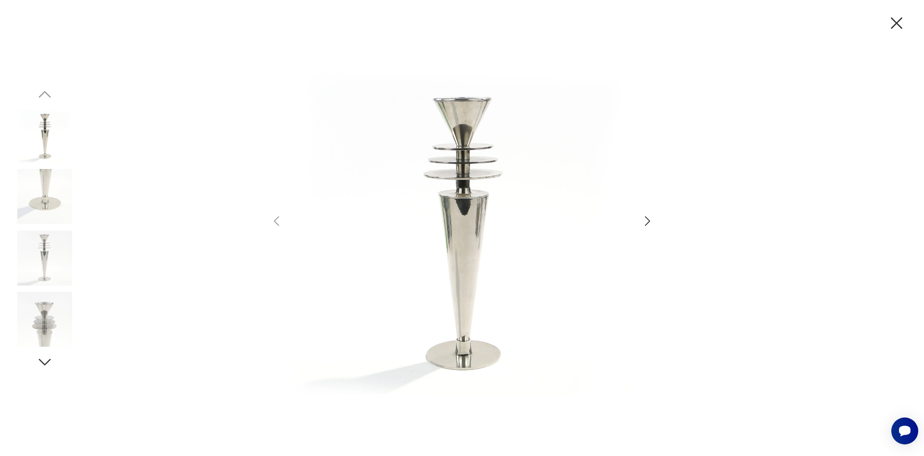
click at [457, 299] on img at bounding box center [462, 227] width 334 height 365
click at [637, 222] on div at bounding box center [462, 228] width 385 height 367
click at [643, 222] on icon "button" at bounding box center [648, 221] width 14 height 14
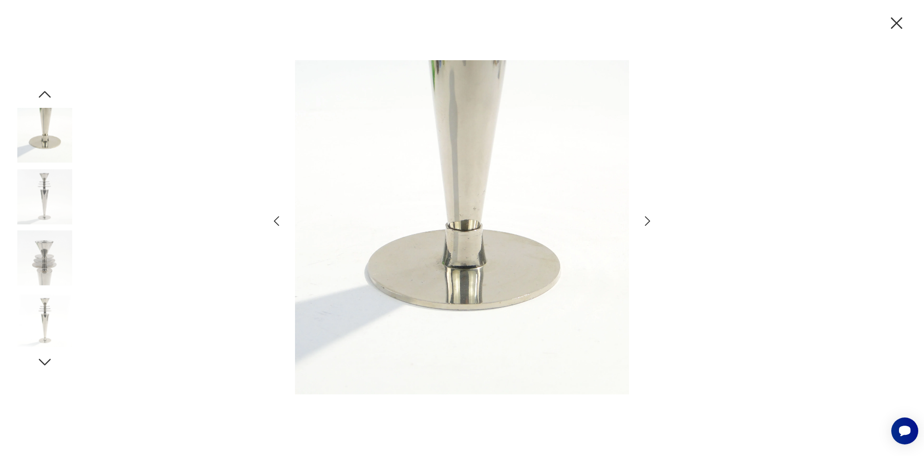
click at [643, 222] on icon "button" at bounding box center [648, 221] width 14 height 14
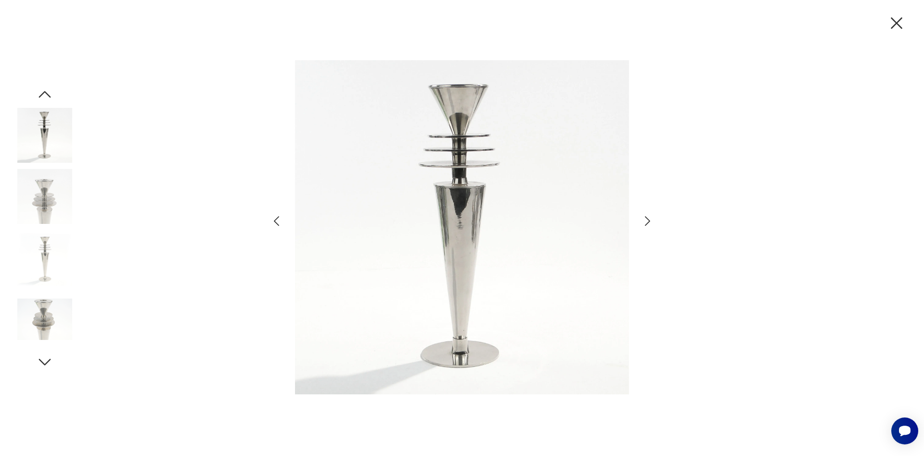
click at [643, 222] on icon "button" at bounding box center [648, 221] width 14 height 14
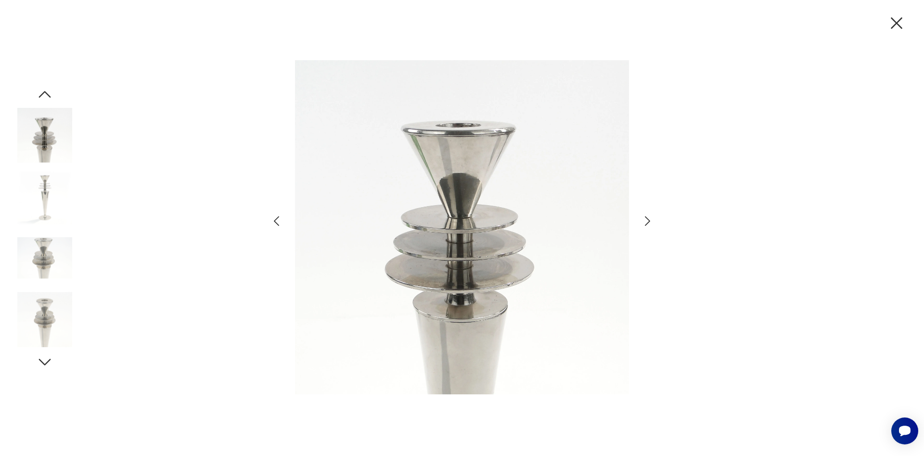
click at [643, 222] on icon "button" at bounding box center [648, 221] width 14 height 14
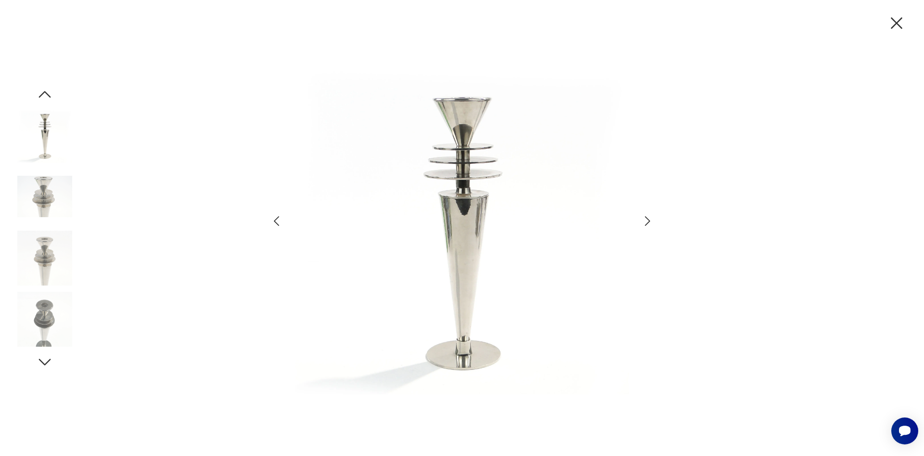
click at [643, 222] on icon "button" at bounding box center [648, 221] width 14 height 14
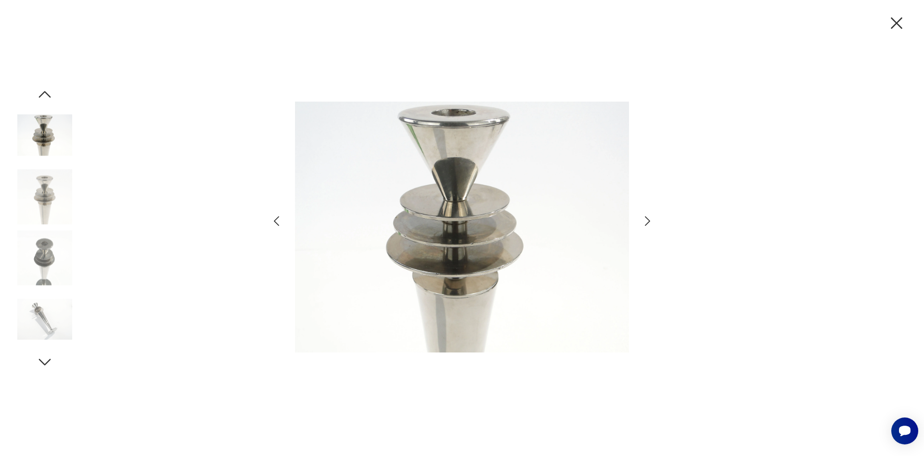
click at [643, 222] on icon "button" at bounding box center [648, 221] width 14 height 14
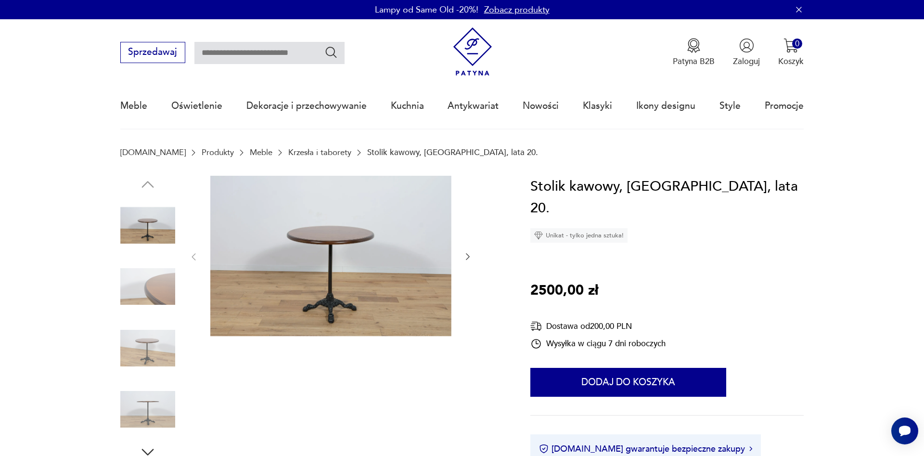
click at [159, 385] on img at bounding box center [147, 409] width 55 height 55
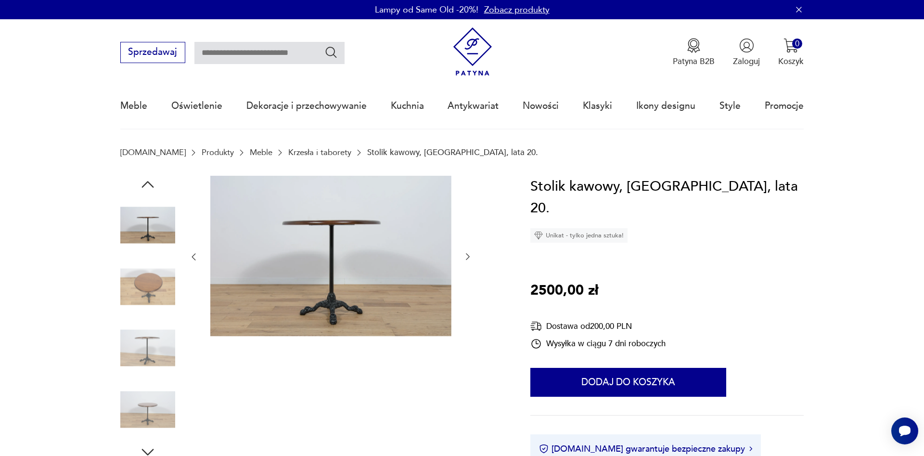
click at [137, 244] on img at bounding box center [147, 225] width 55 height 55
click at [153, 254] on div at bounding box center [147, 133] width 55 height 241
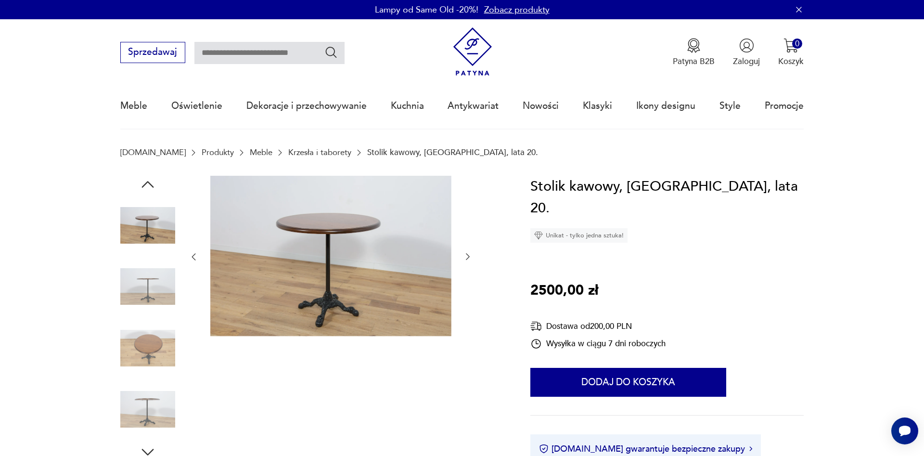
click at [152, 402] on img at bounding box center [147, 409] width 55 height 55
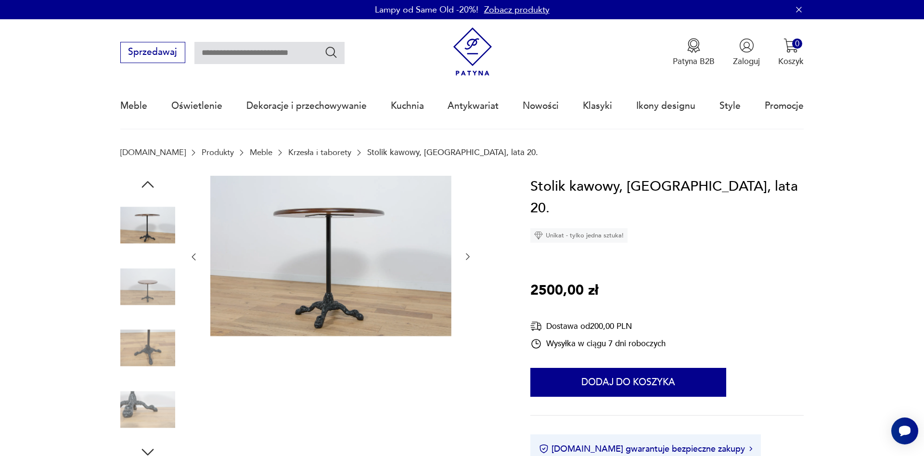
click at [140, 247] on img at bounding box center [147, 225] width 55 height 55
